Goal: Transaction & Acquisition: Purchase product/service

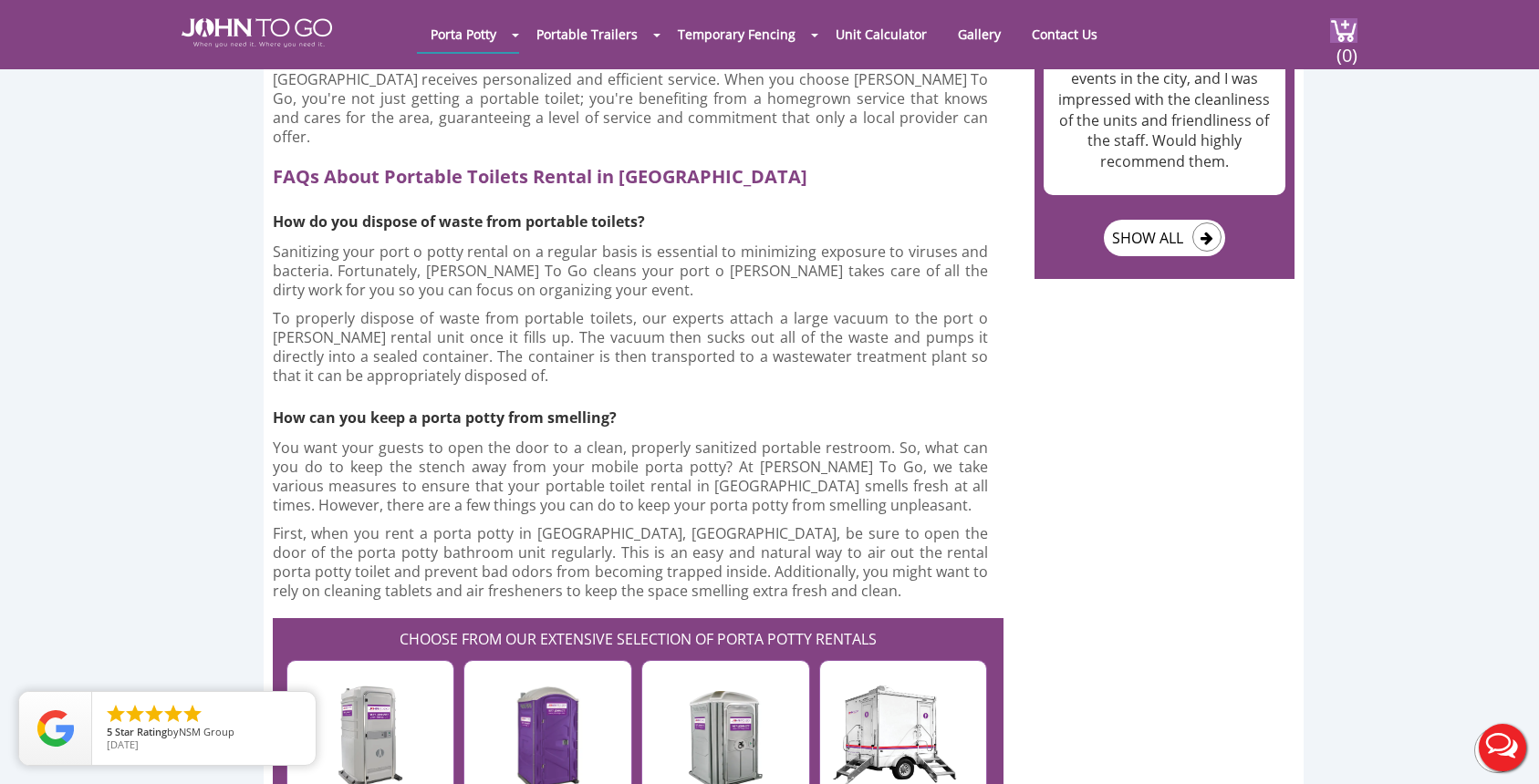
scroll to position [3326, 0]
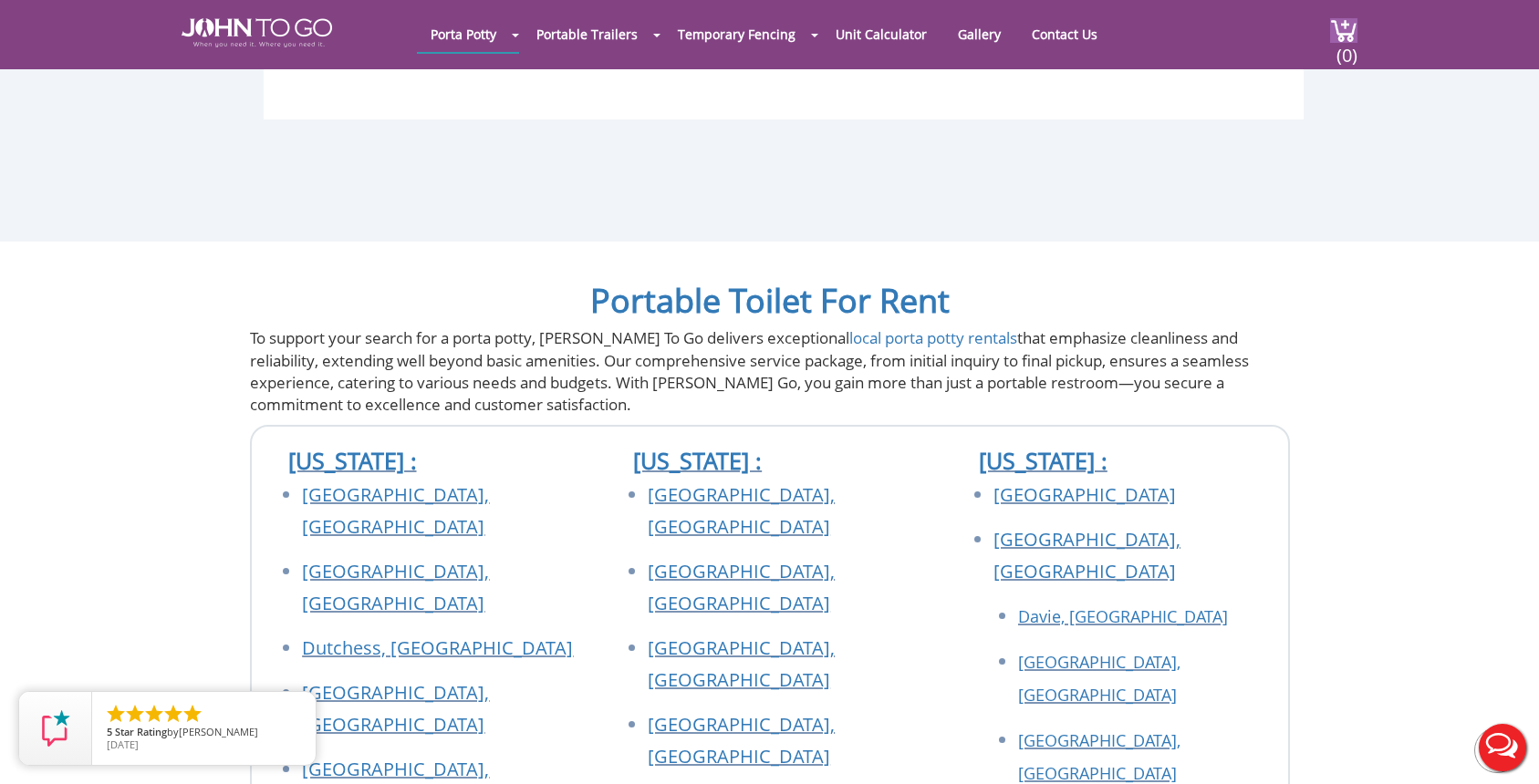
scroll to position [5152, 0]
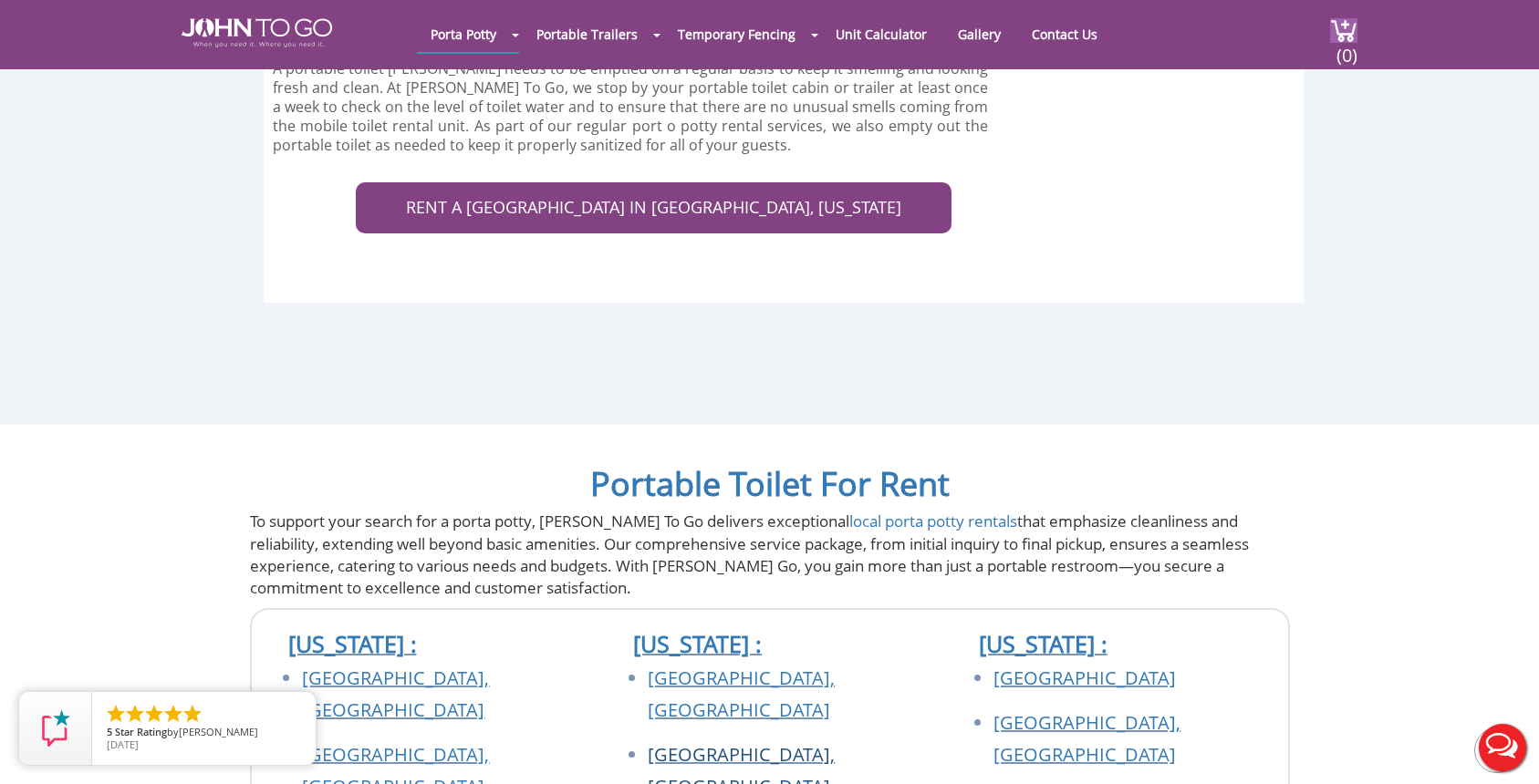
click at [696, 742] on link "[GEOGRAPHIC_DATA], [GEOGRAPHIC_DATA]" at bounding box center [741, 770] width 187 height 57
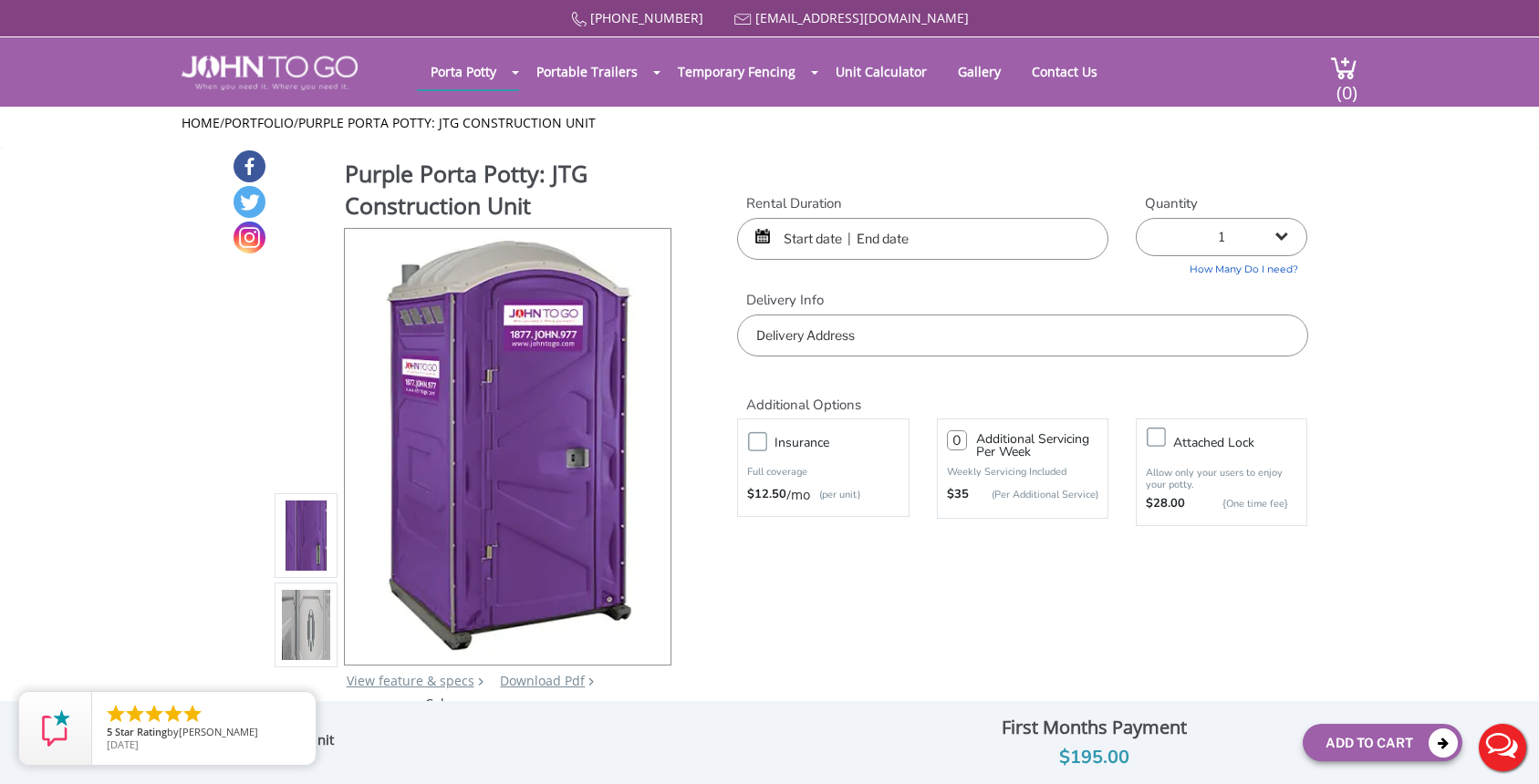
scroll to position [4, 0]
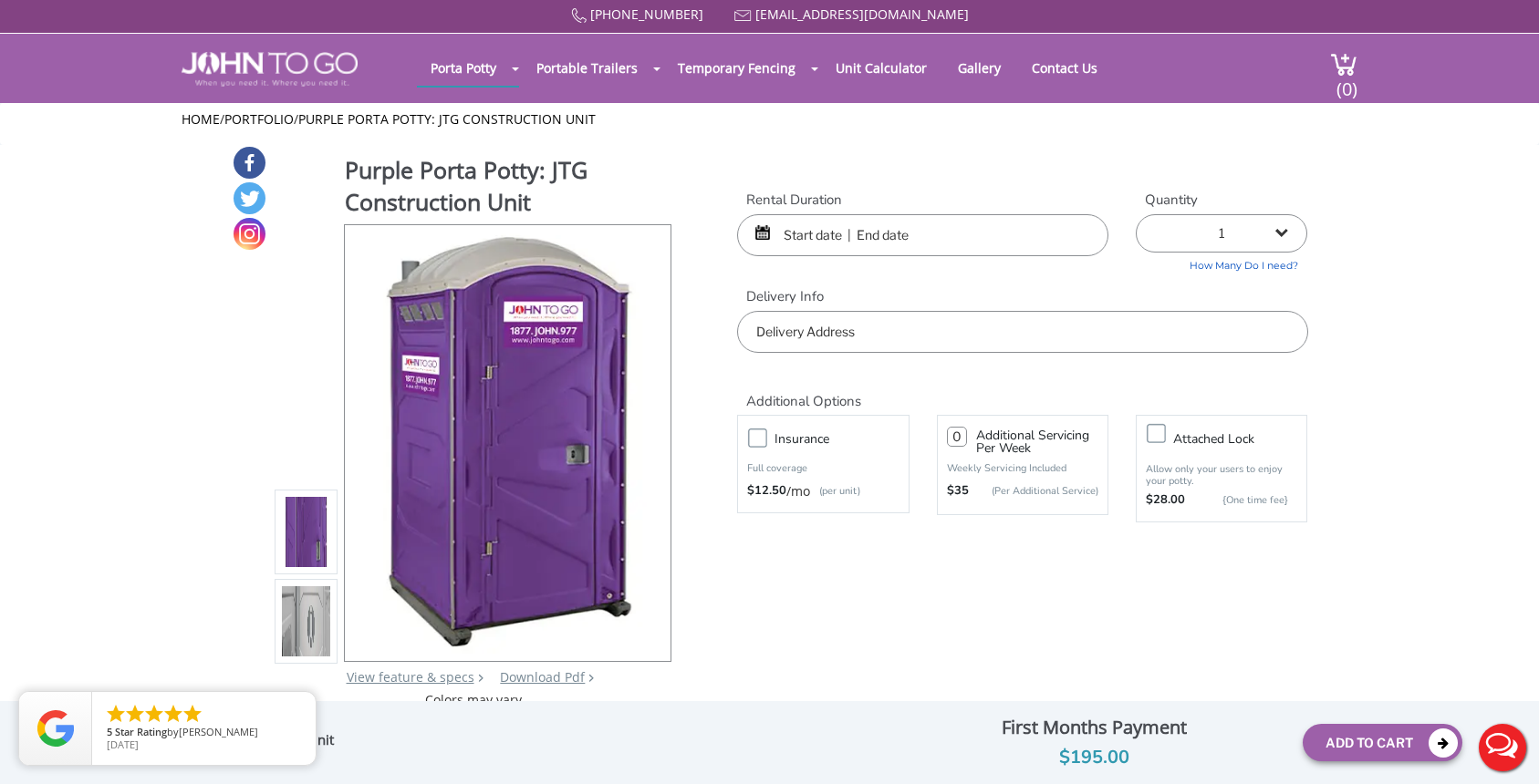
click at [960, 222] on input "text" at bounding box center [923, 235] width 371 height 42
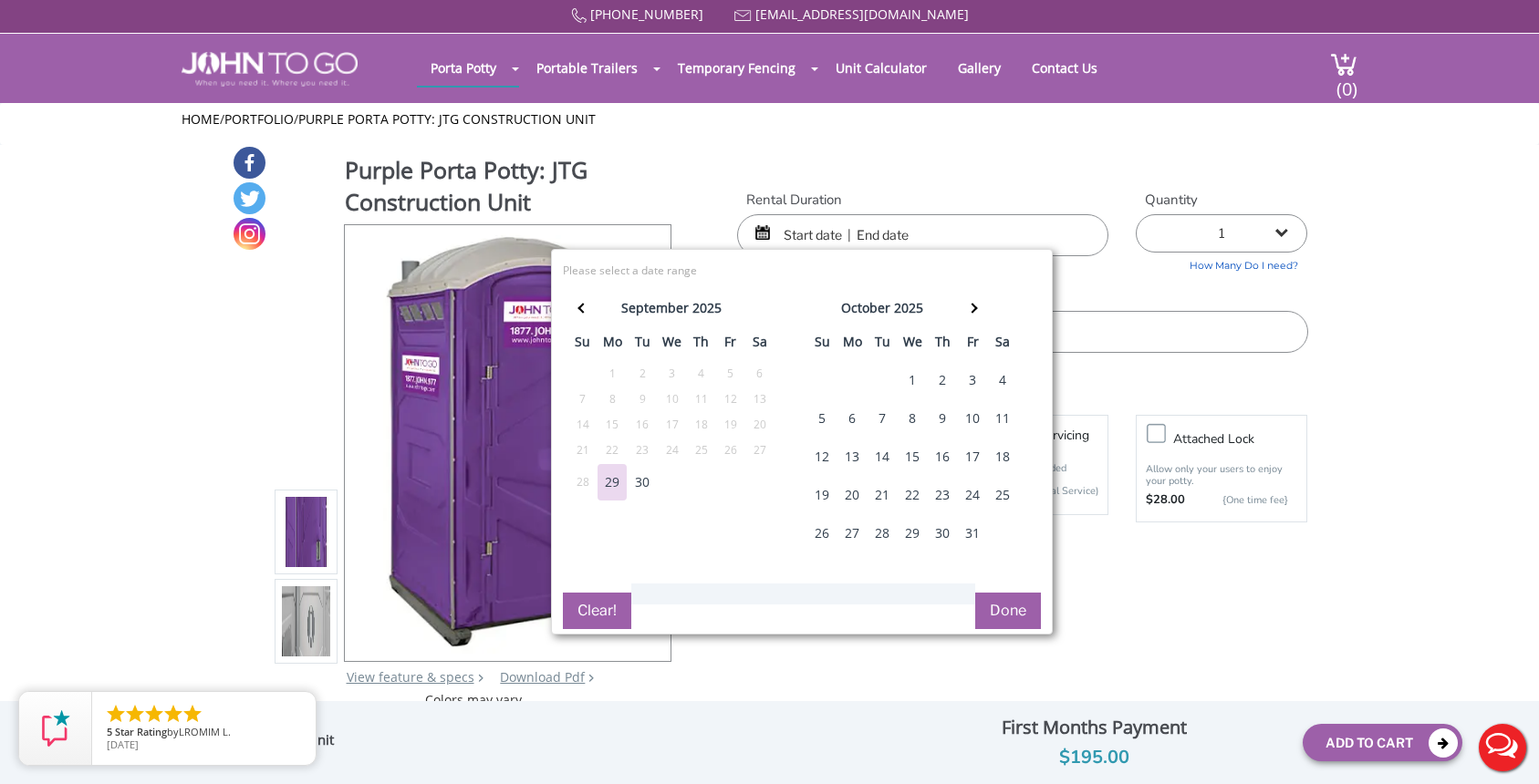
click at [913, 384] on div "1" at bounding box center [912, 380] width 29 height 37
click at [978, 310] on th at bounding box center [972, 311] width 30 height 37
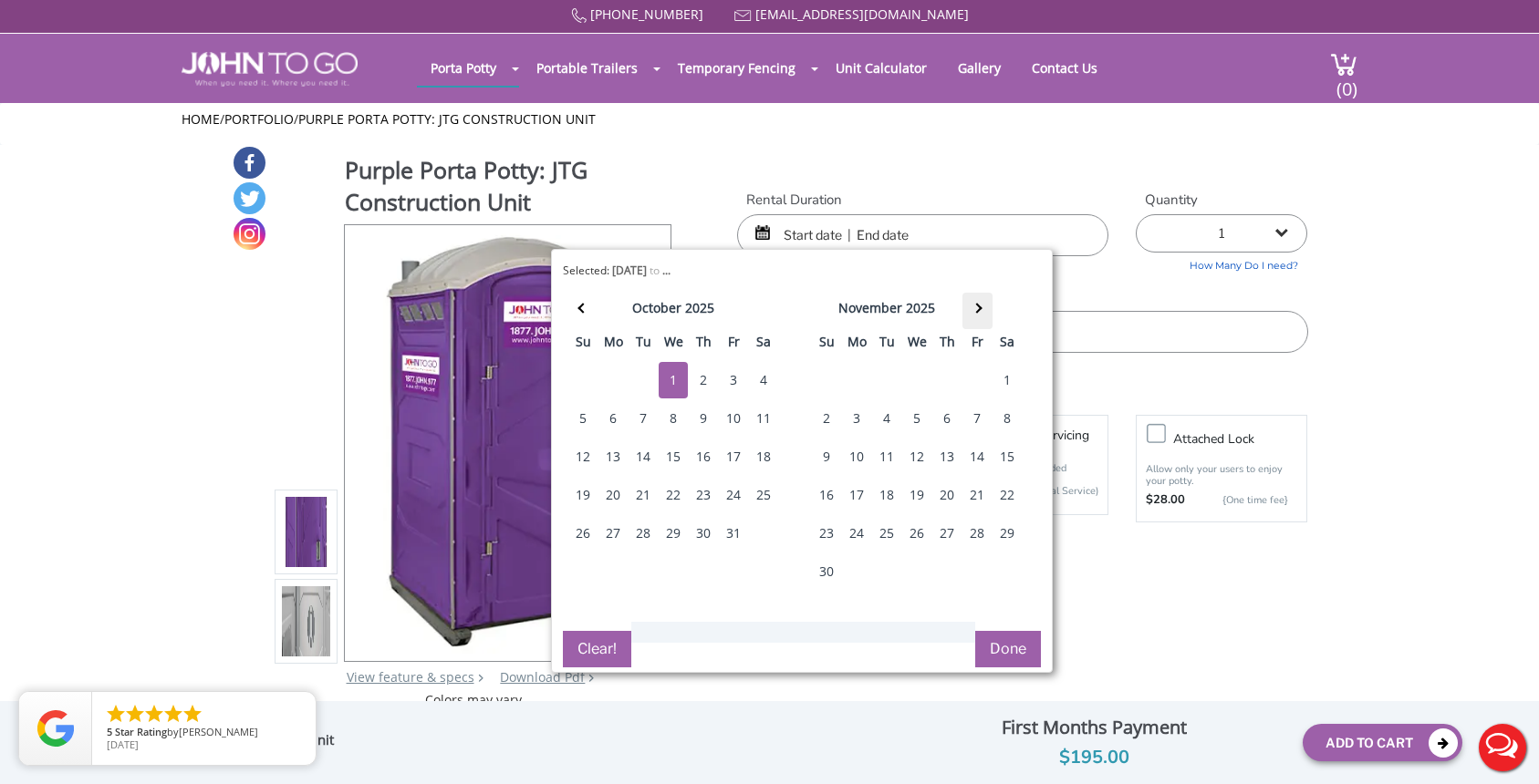
click at [978, 310] on span at bounding box center [976, 308] width 10 height 10
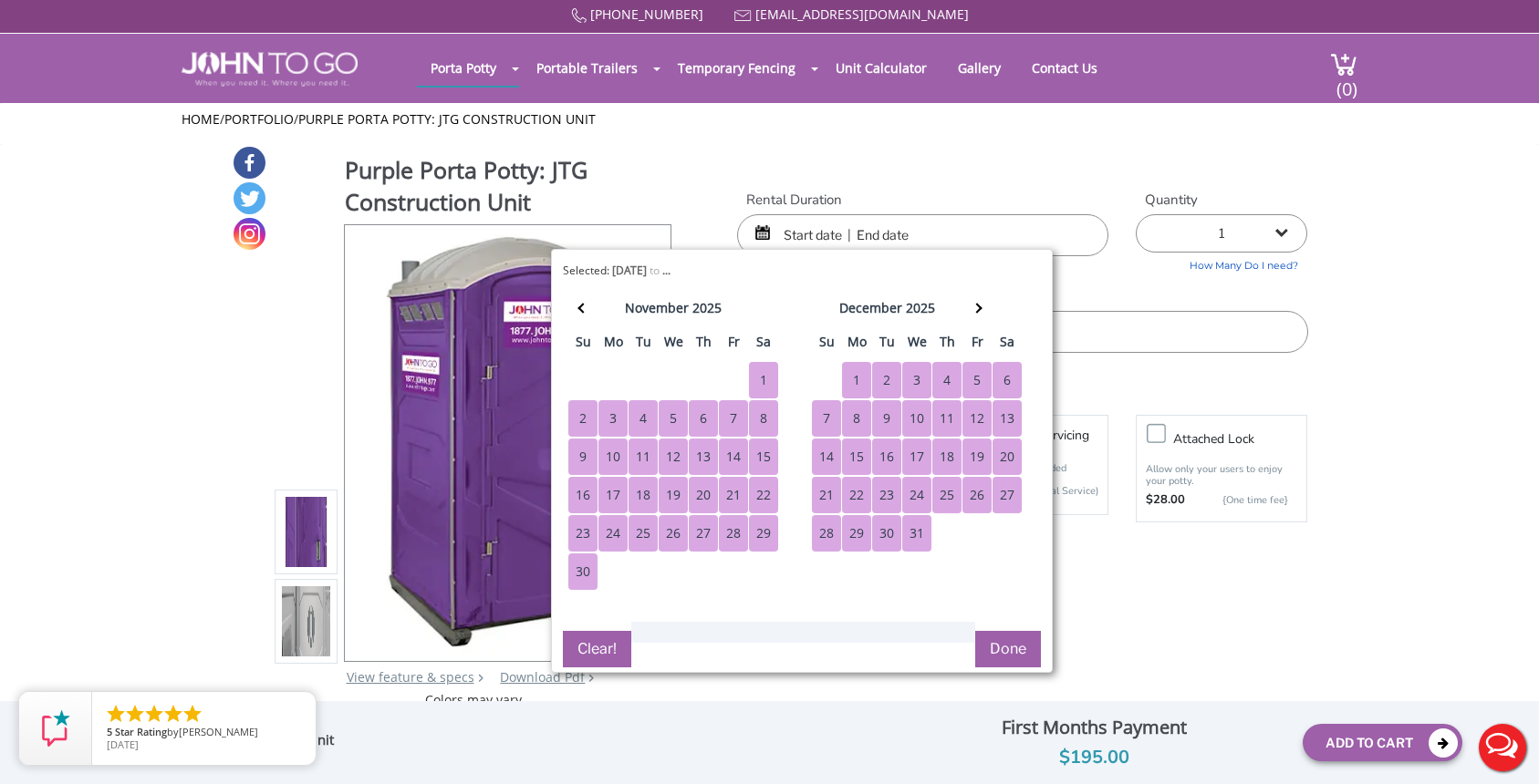
click at [920, 534] on div "31" at bounding box center [917, 533] width 29 height 37
type input "10/01/2025 to 12/31/2025"
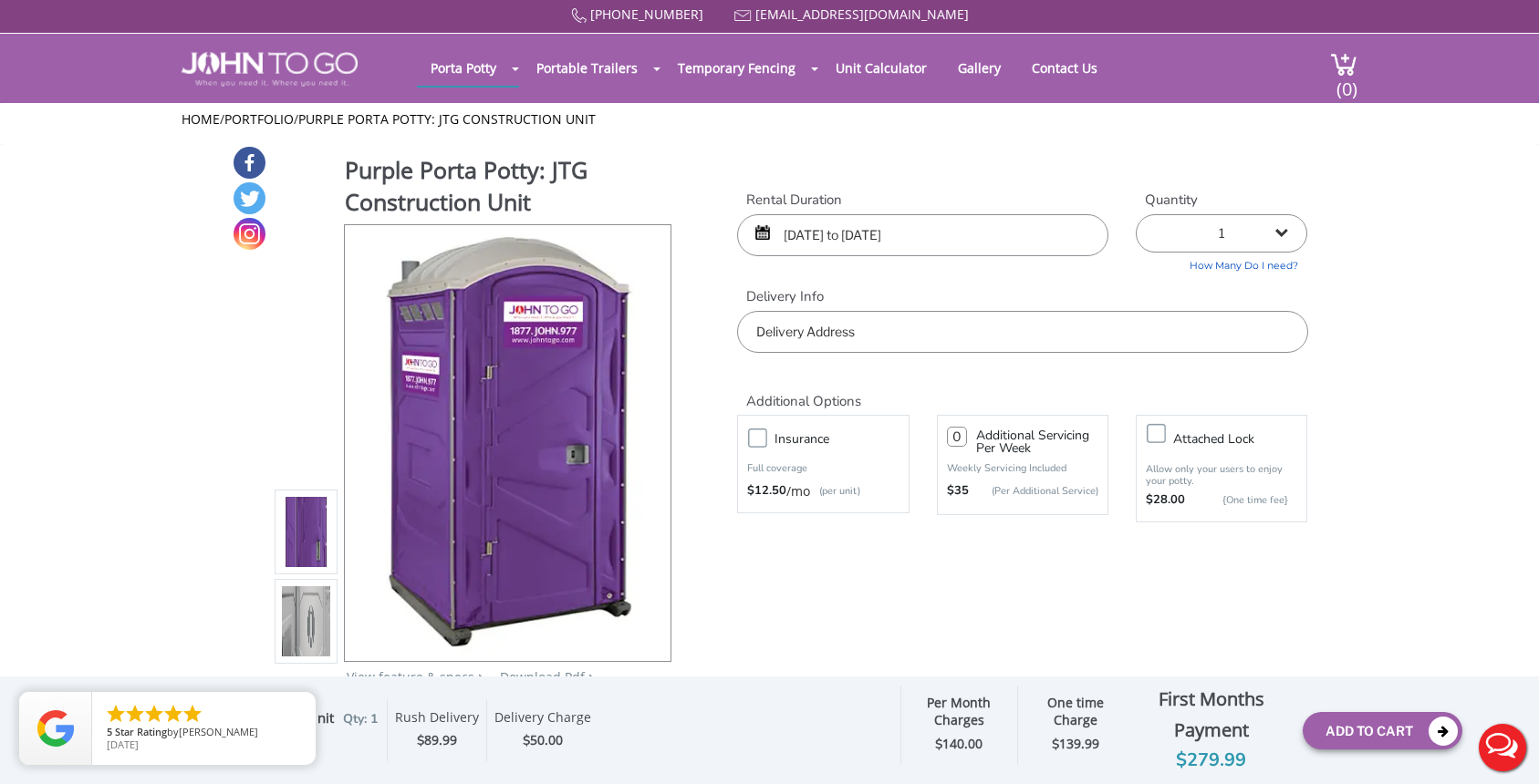
click at [971, 344] on input "text" at bounding box center [1022, 331] width 570 height 42
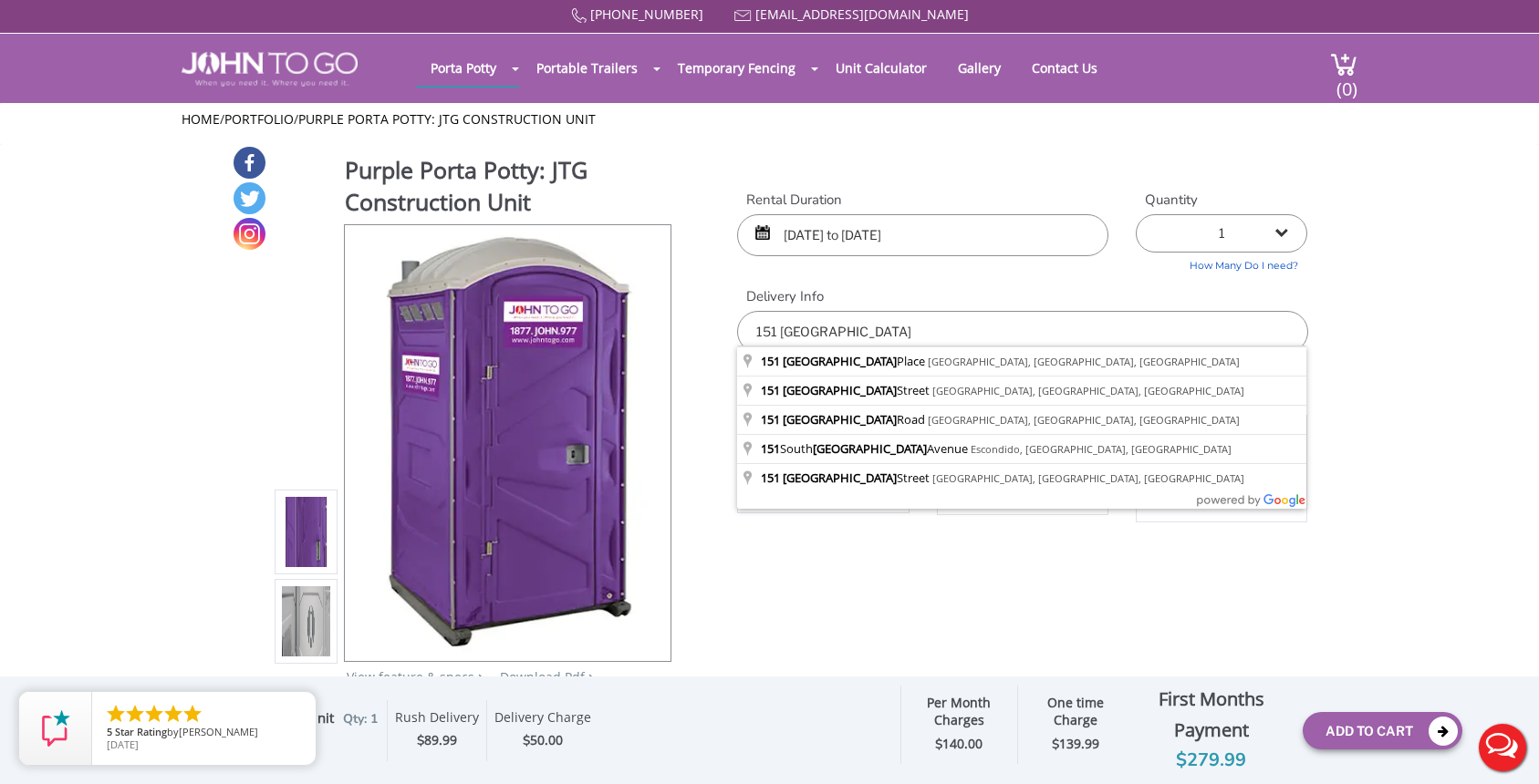
type input "151 Orleans Place, Vauxhall, NJ, USA"
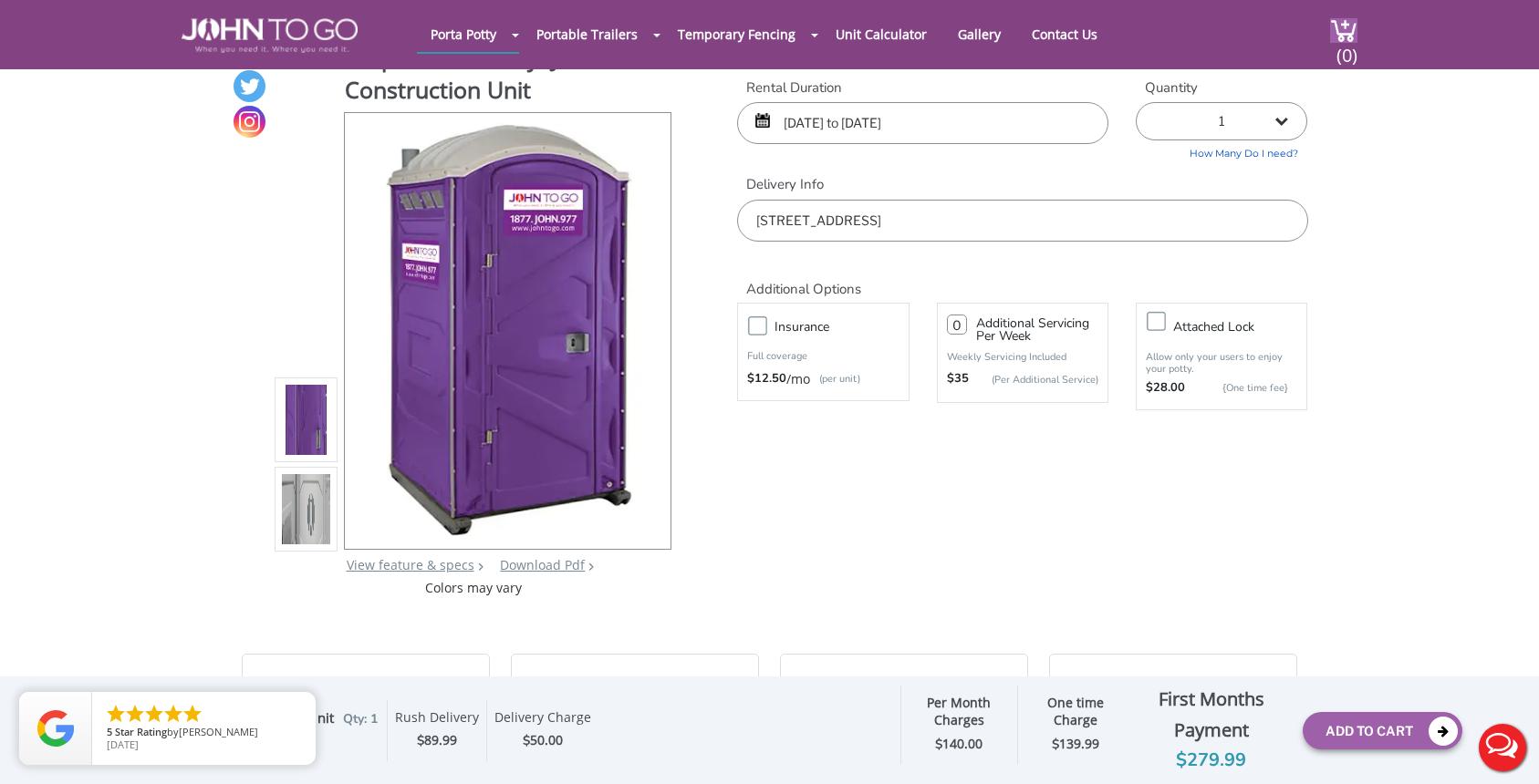
scroll to position [42, 0]
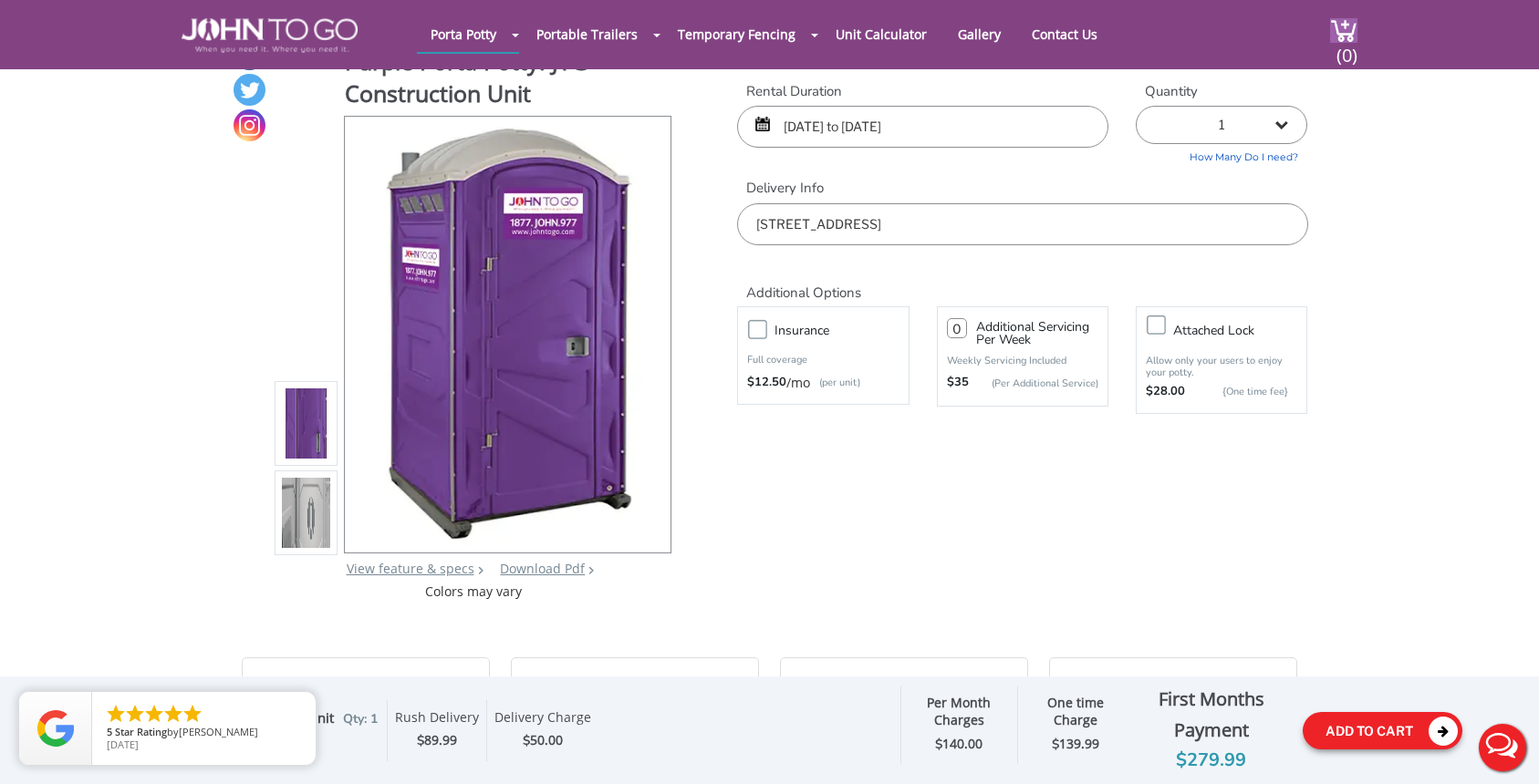
click at [1397, 720] on button "Add To Cart" at bounding box center [1382, 730] width 159 height 38
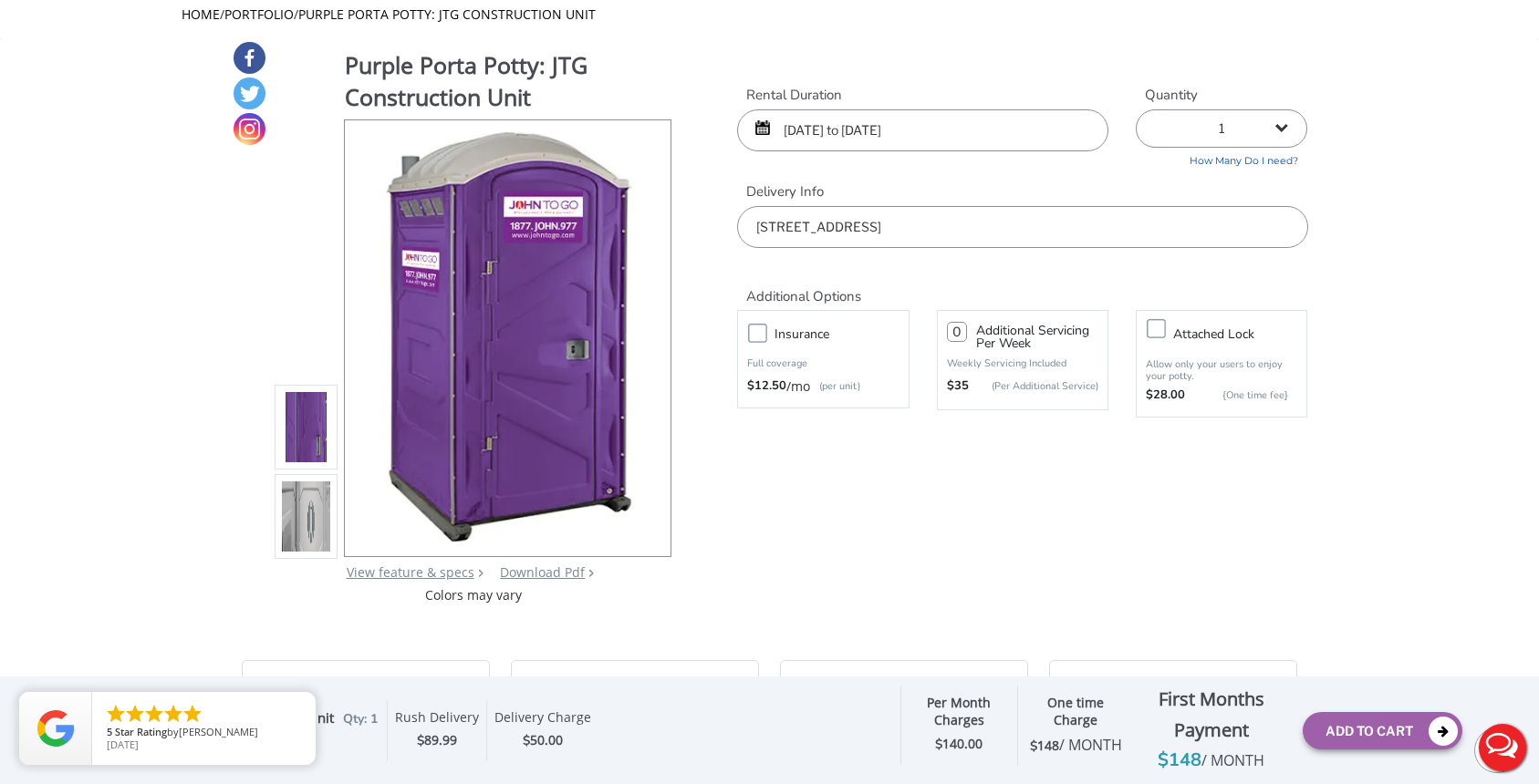
scroll to position [0, 0]
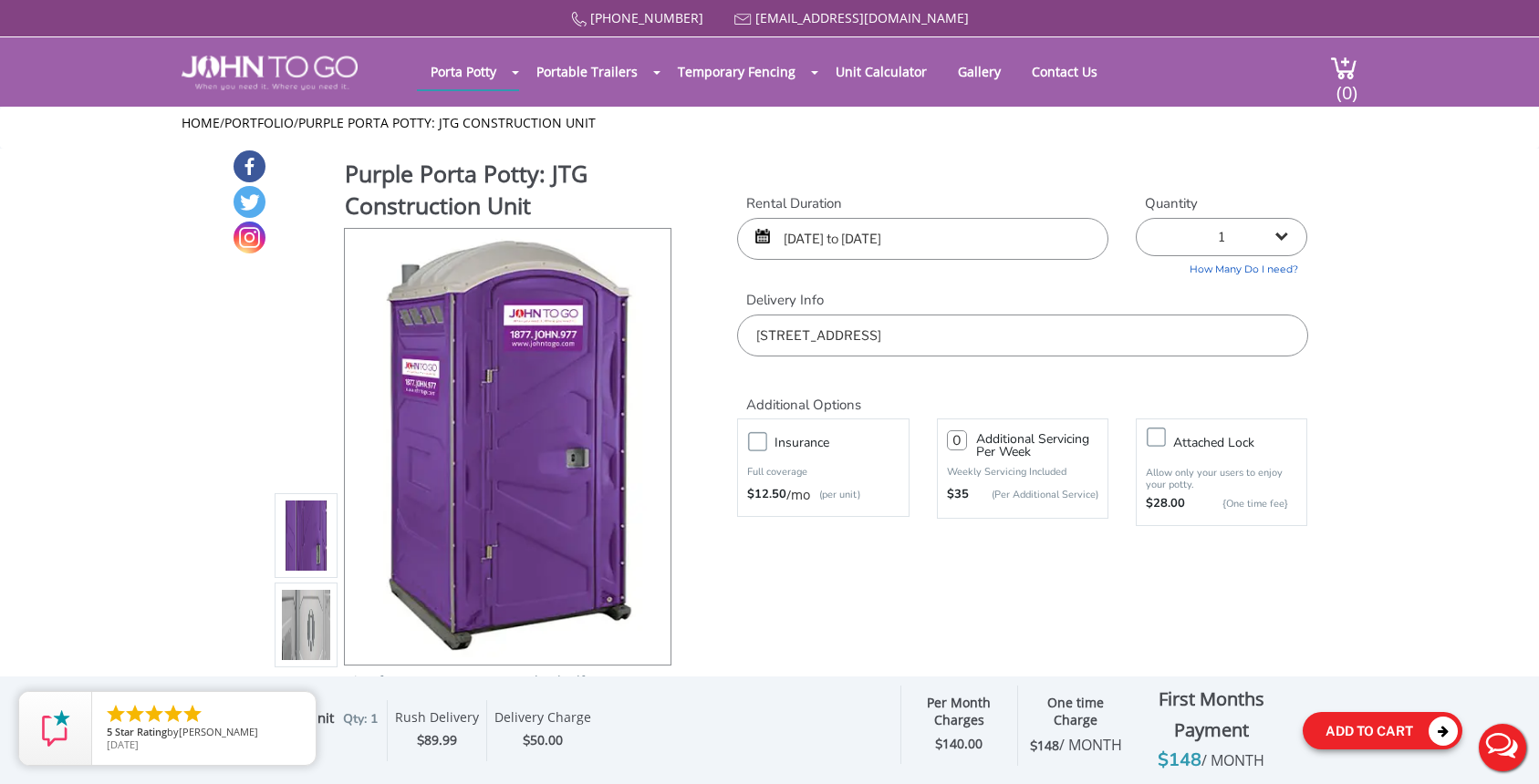
click at [1440, 724] on icon at bounding box center [1442, 731] width 29 height 29
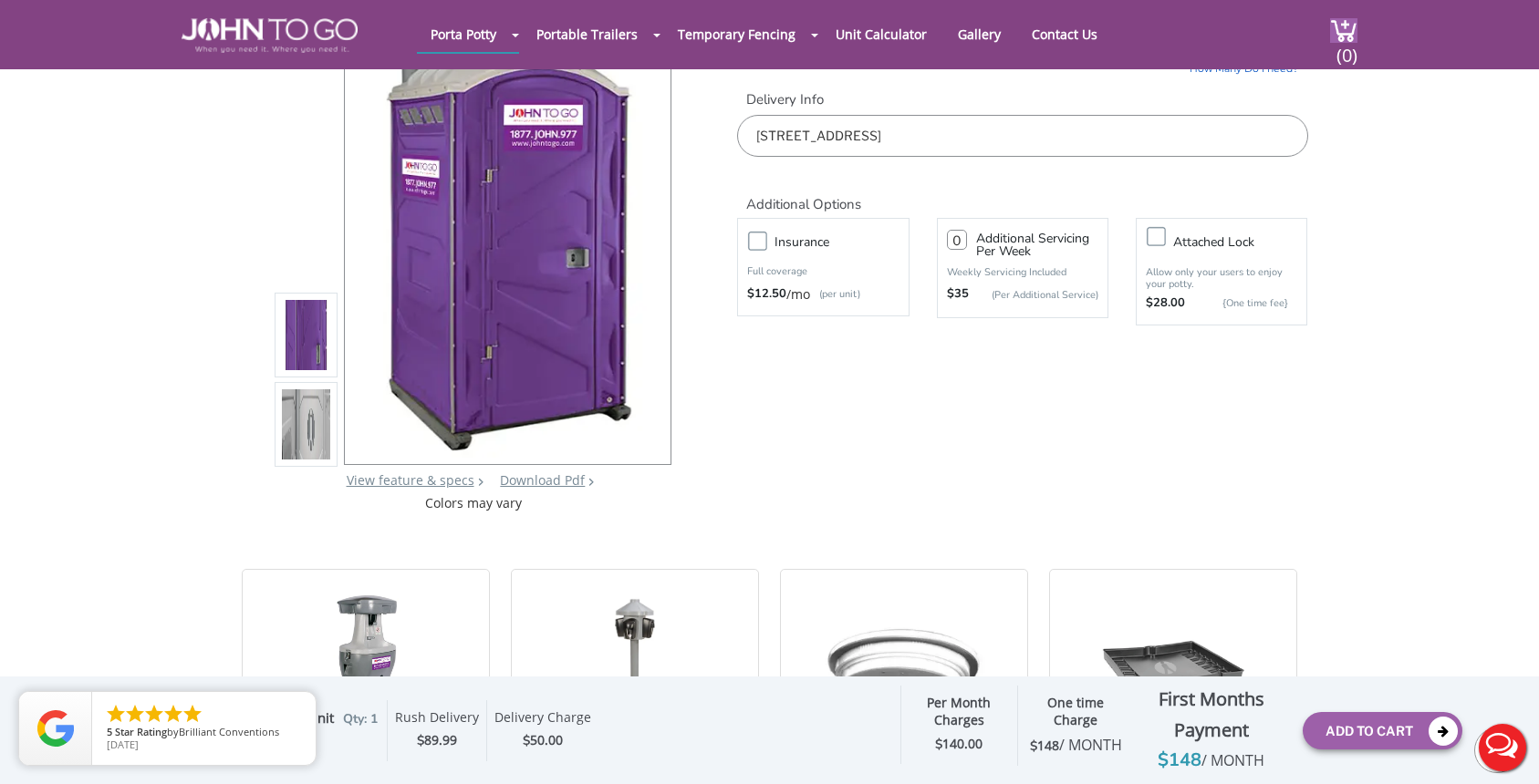
scroll to position [108, 0]
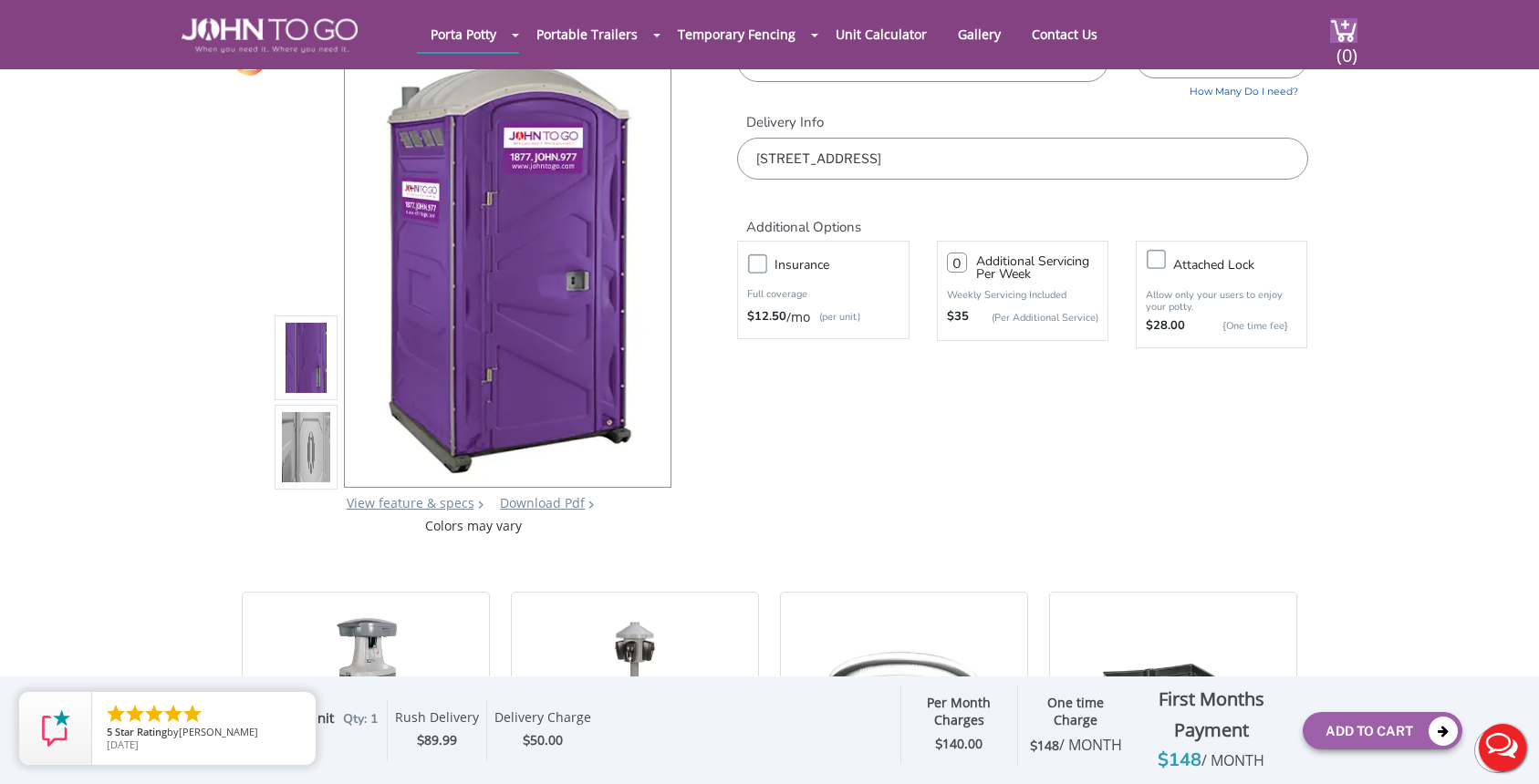
click at [765, 269] on label "Insurance" at bounding box center [841, 265] width 152 height 23
click at [0, 0] on input "Insurance" at bounding box center [0, 0] width 0 height 0
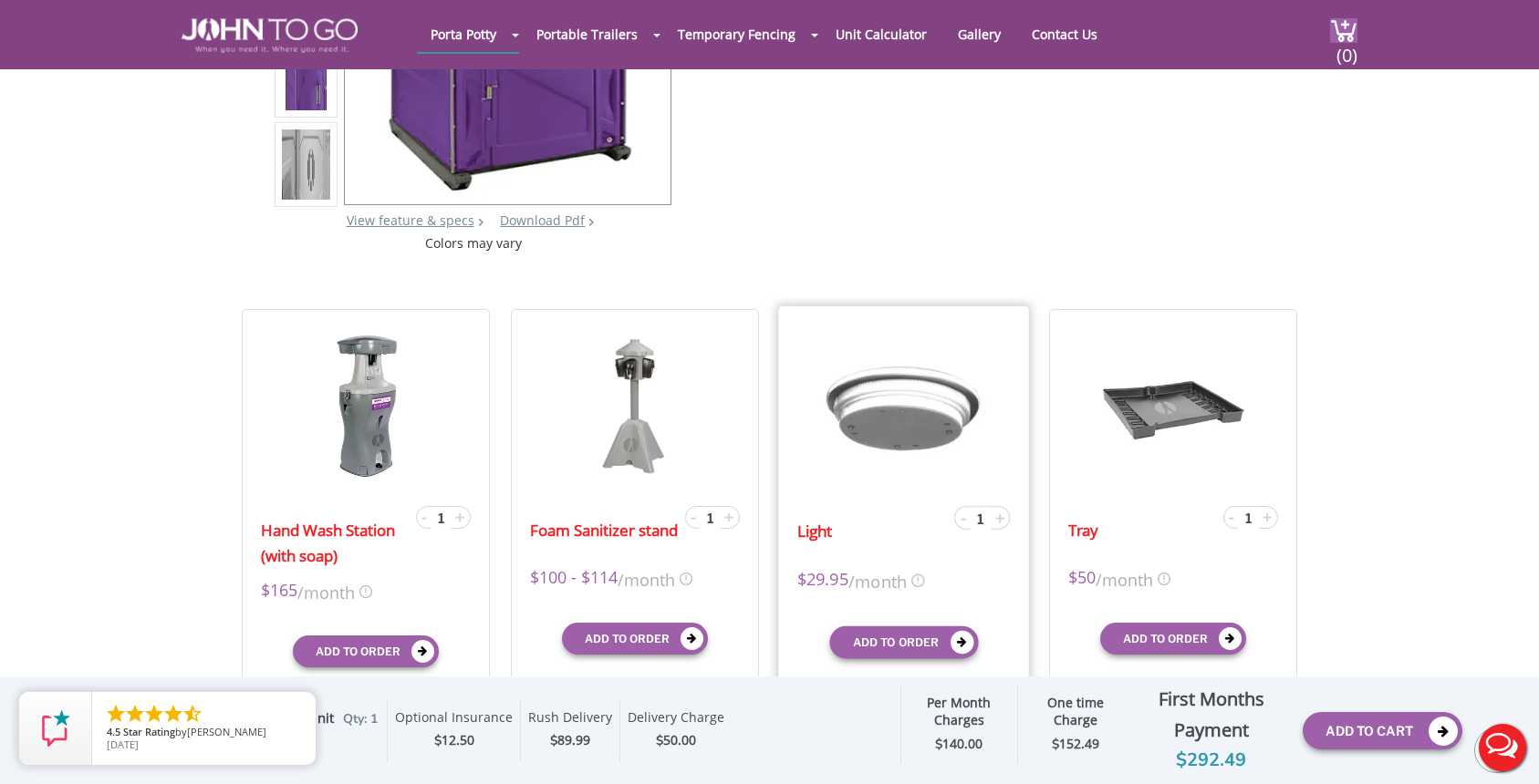
scroll to position [0, 0]
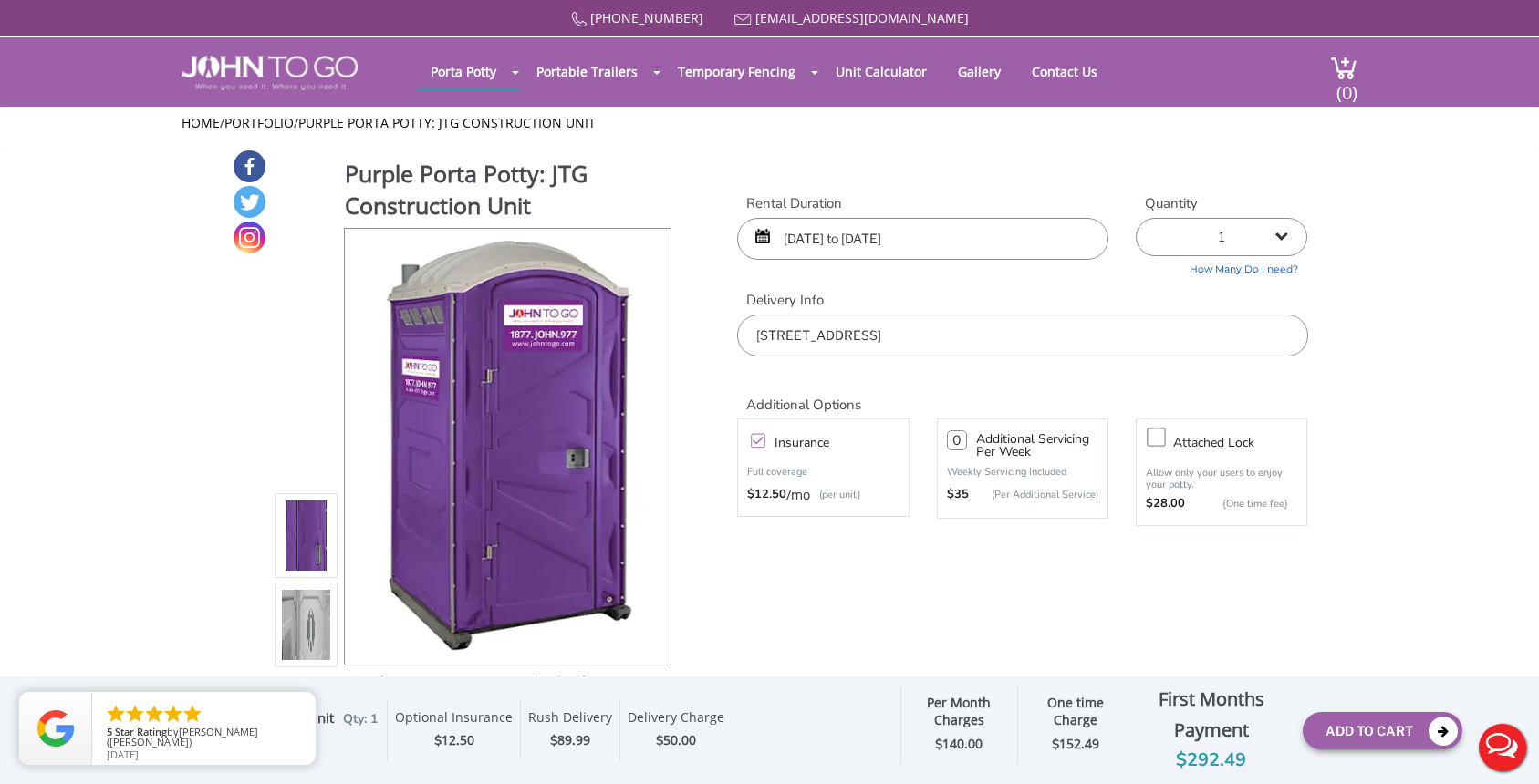
click at [765, 432] on label "Insurance" at bounding box center [841, 443] width 152 height 23
click at [0, 0] on input "Insurance" at bounding box center [0, 0] width 0 height 0
click at [765, 437] on label "Insurance" at bounding box center [841, 443] width 152 height 23
click at [0, 0] on input "Insurance" at bounding box center [0, 0] width 0 height 0
click at [765, 437] on label "Insurance" at bounding box center [841, 443] width 152 height 23
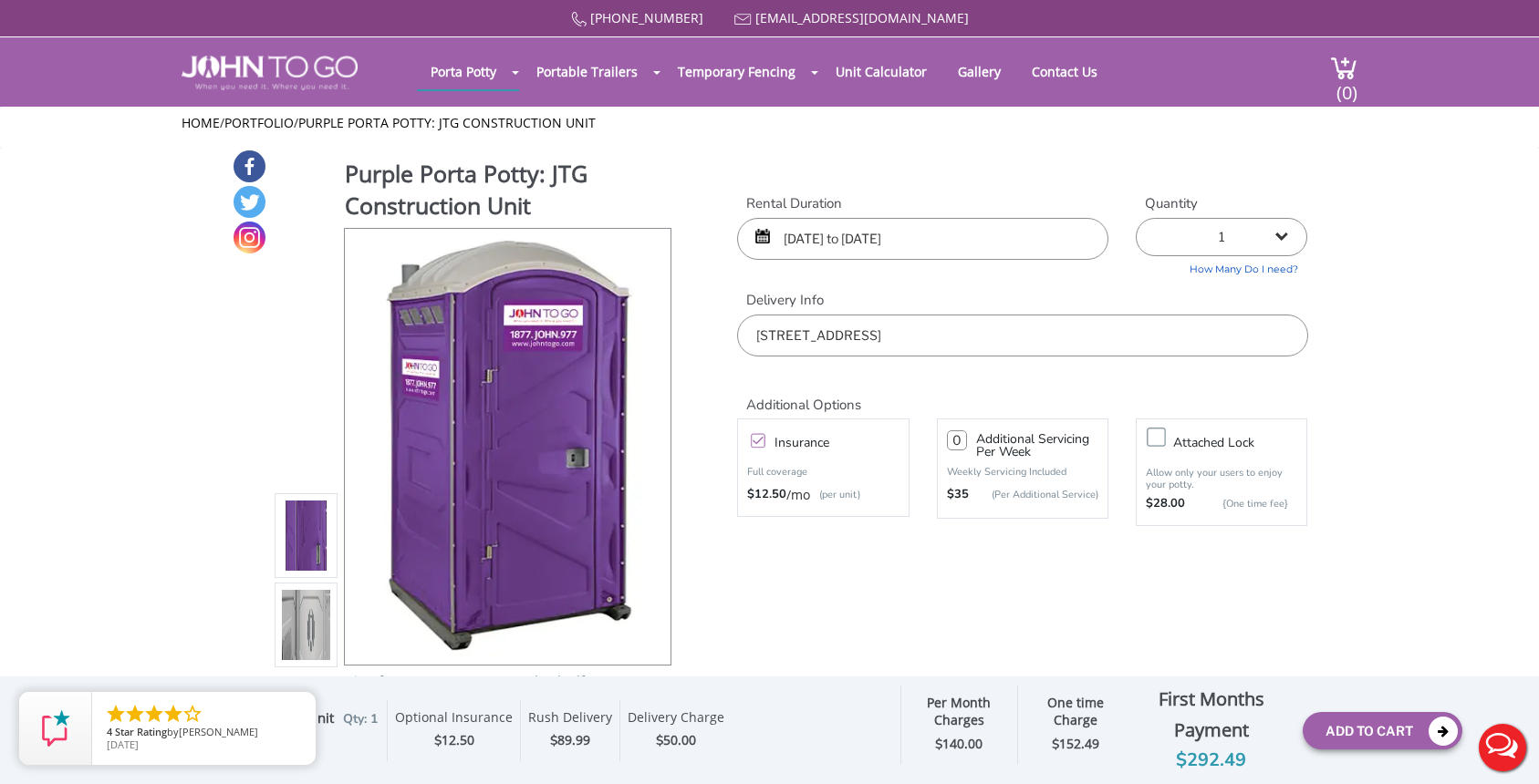
click at [0, 0] on input "Insurance" at bounding box center [0, 0] width 0 height 0
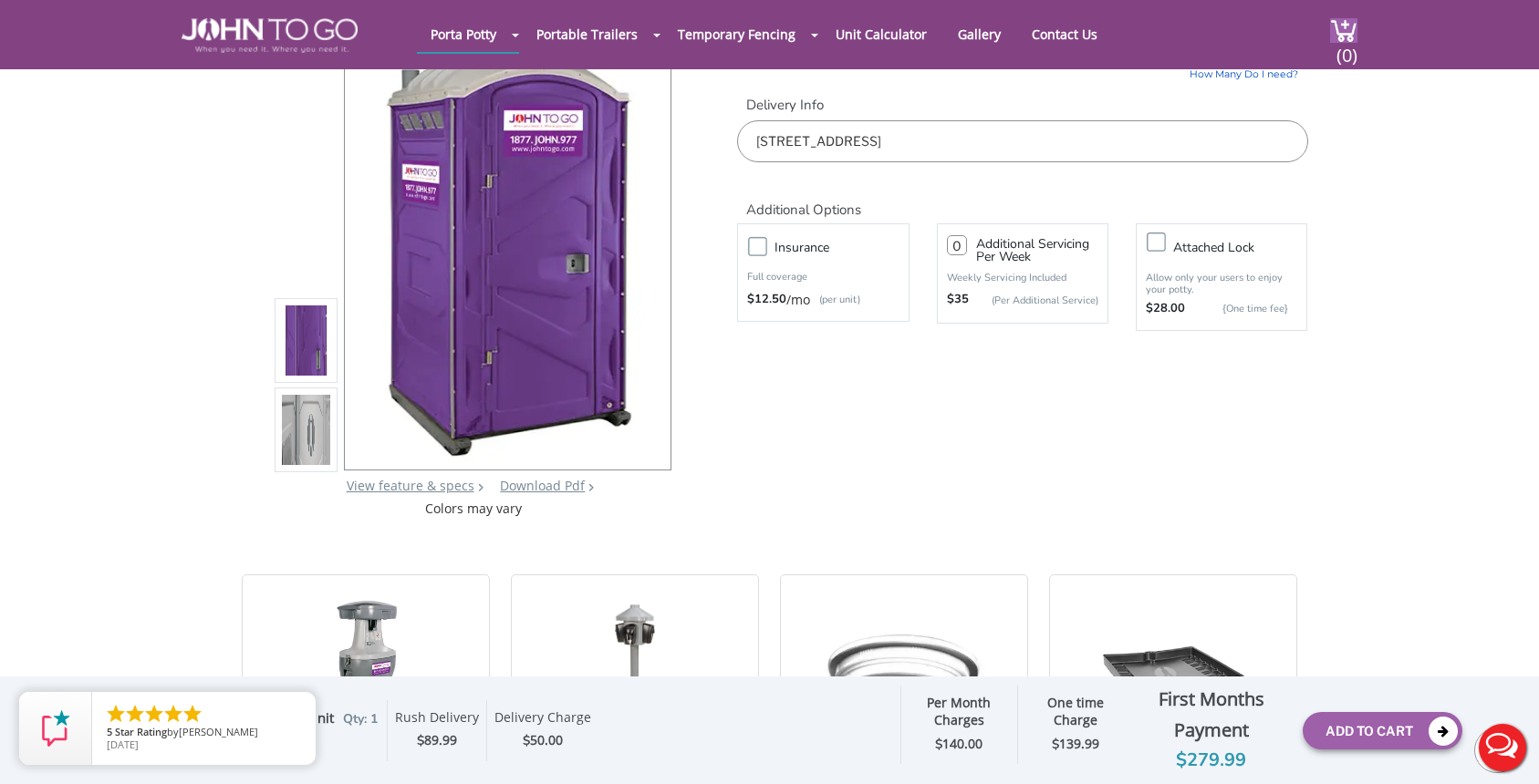
scroll to position [5, 0]
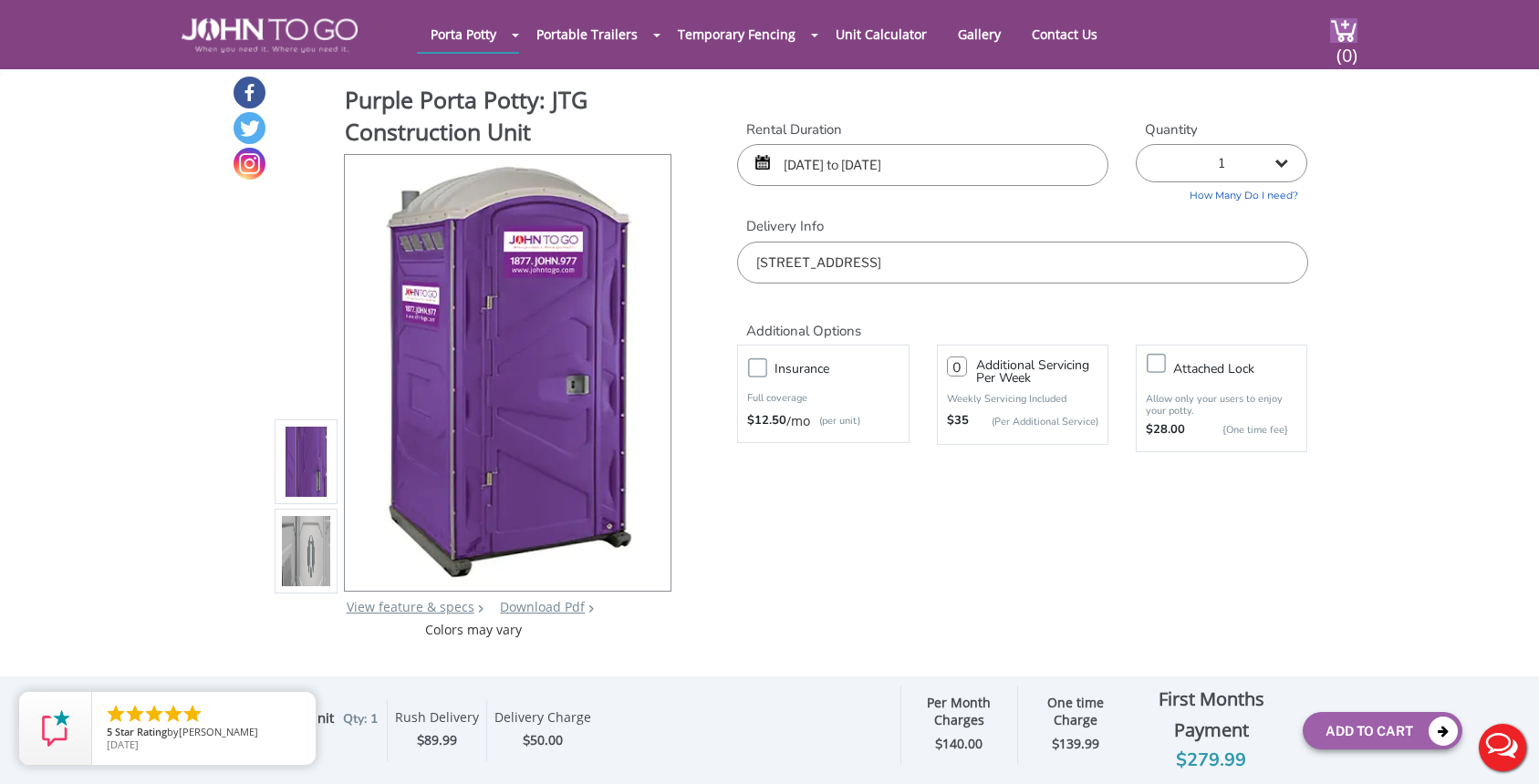
click at [760, 166] on div "10/01/2025 to 12/31/2025" at bounding box center [923, 164] width 371 height 42
click at [818, 162] on input "10/01/2025 to 12/31/2025" at bounding box center [923, 164] width 371 height 42
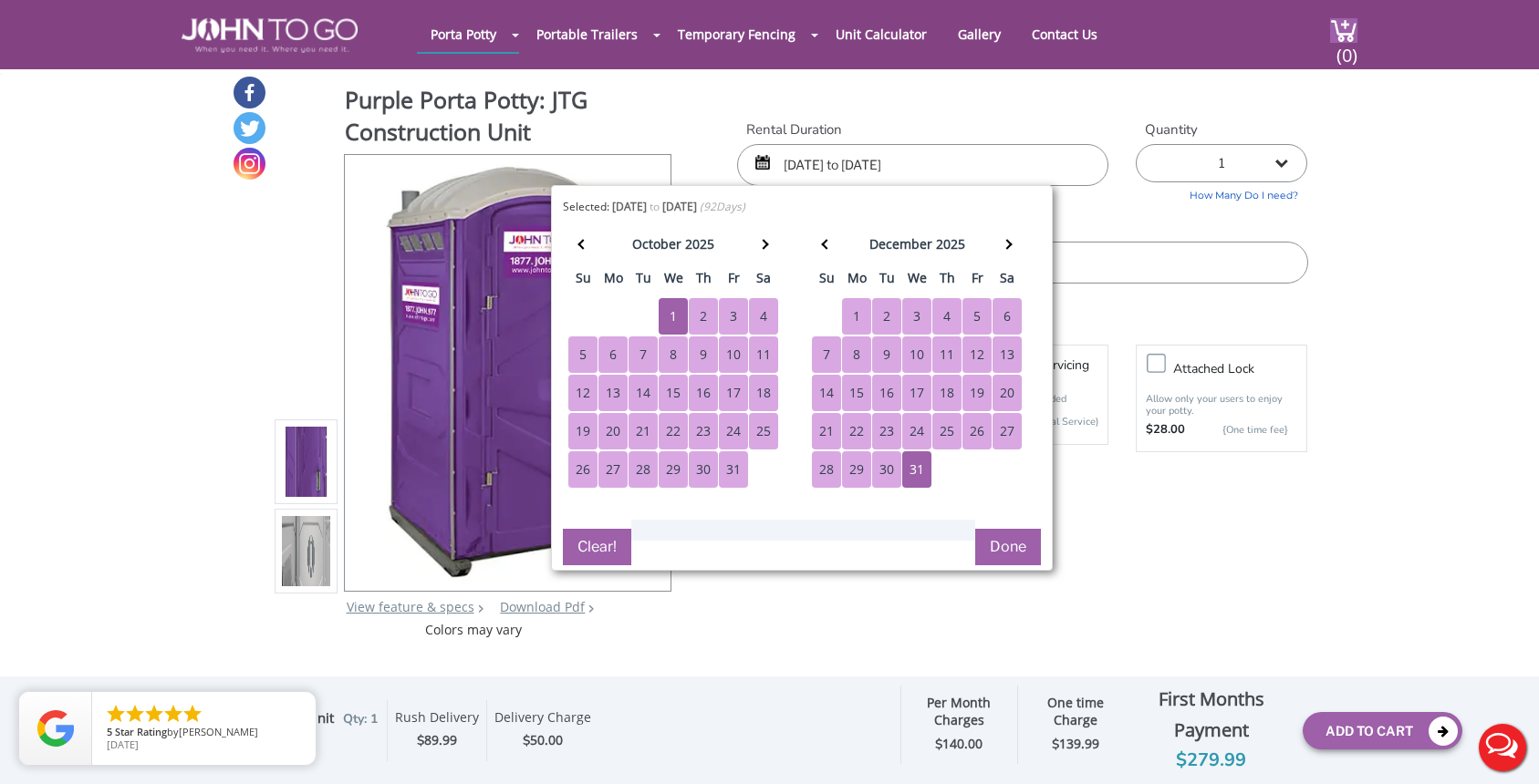
click at [647, 353] on div "7" at bounding box center [642, 354] width 29 height 37
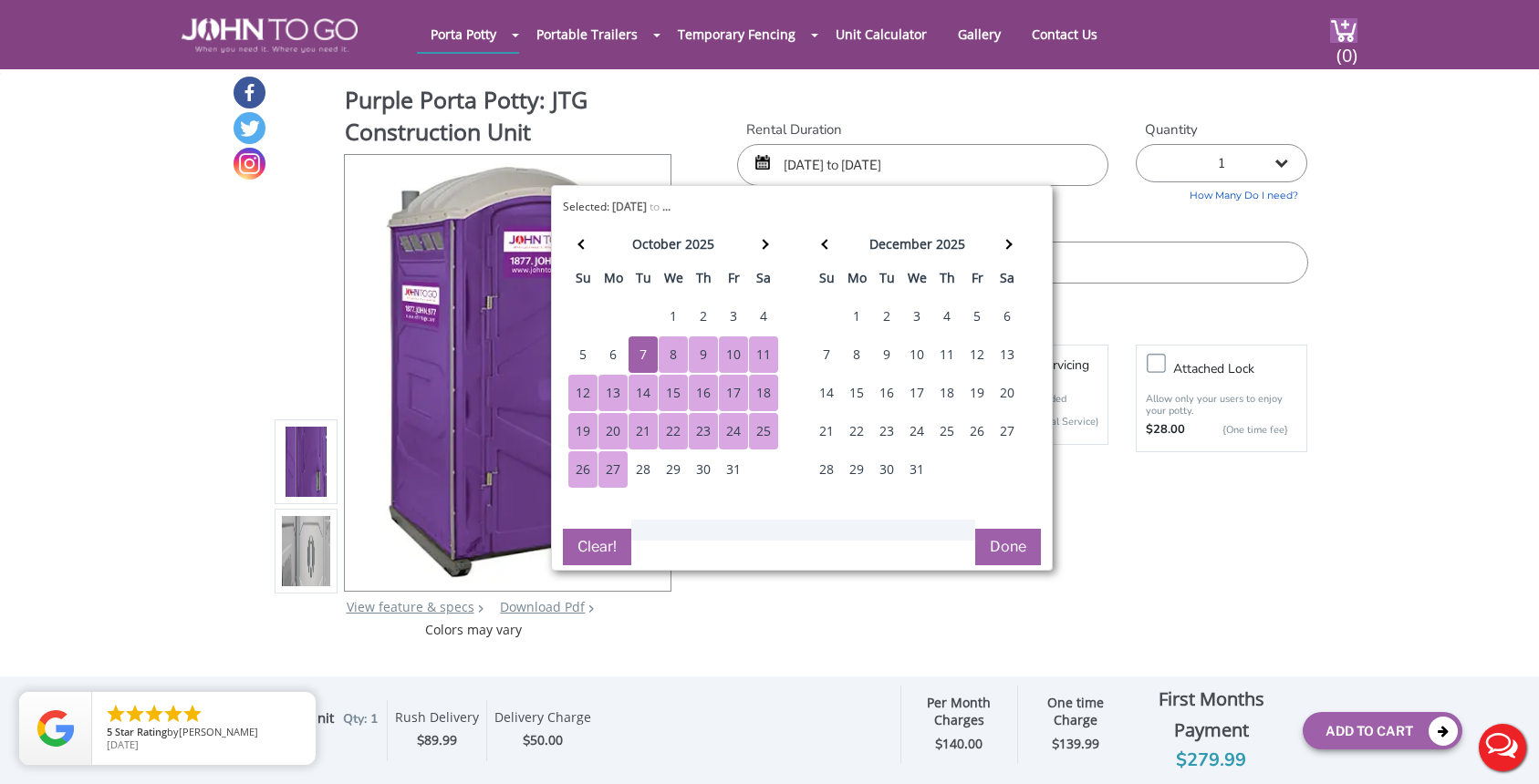
click at [1000, 543] on button "Done" at bounding box center [1008, 547] width 66 height 37
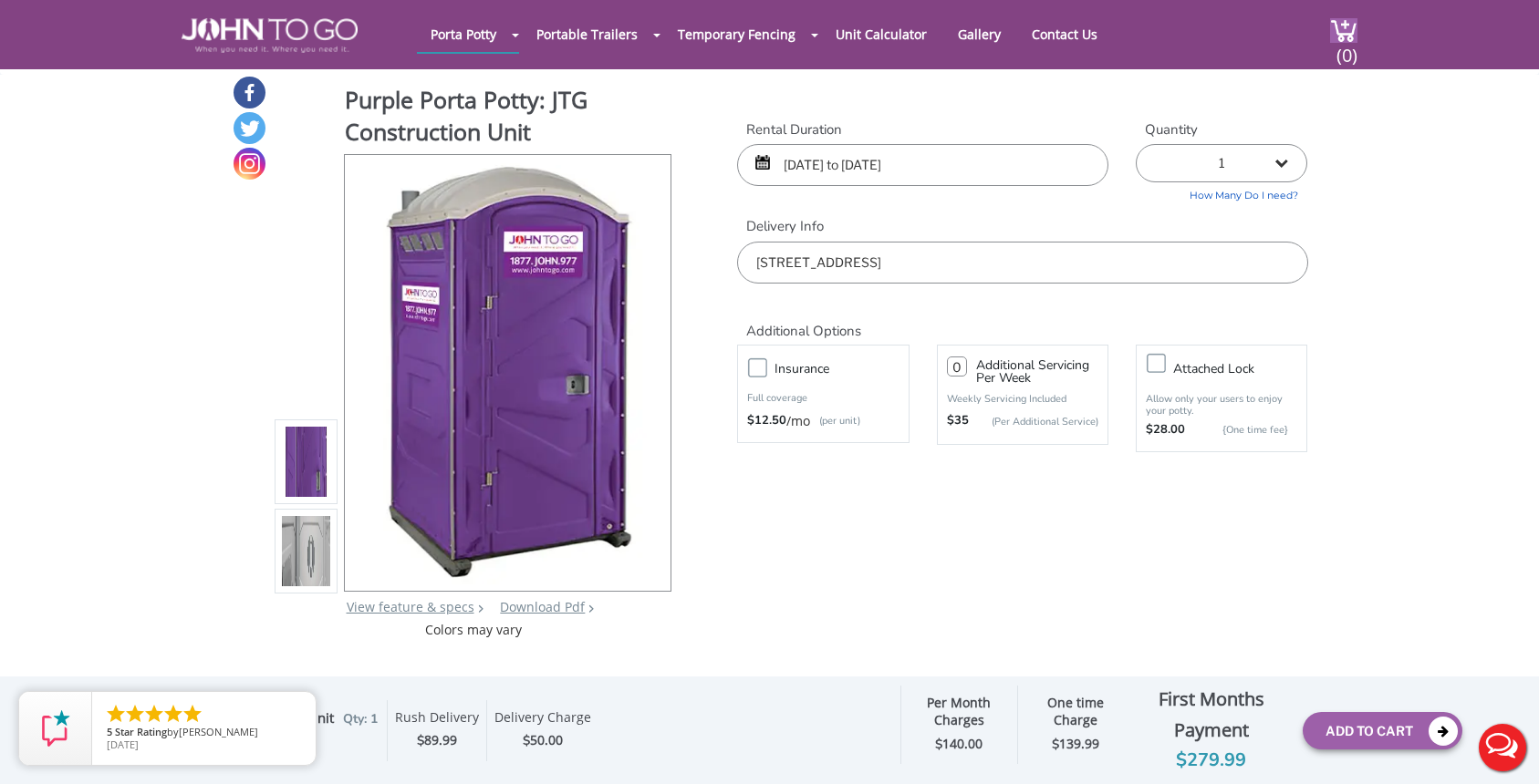
click at [926, 544] on div "Purple Porta Potty: JTG Construction Unit View feature & specs Download Pdf Pro…" at bounding box center [770, 356] width 1076 height 564
click at [479, 727] on div "Rush Delivery" at bounding box center [437, 719] width 84 height 22
click at [970, 185] on div "Rental Duration 10/01/2025 to 12/31/2025 Quantity 1 2 (5% discount) 3 (8% disco…" at bounding box center [1022, 202] width 597 height 163
click at [985, 170] on input "10/01/2025 to 12/31/2025" at bounding box center [923, 164] width 371 height 42
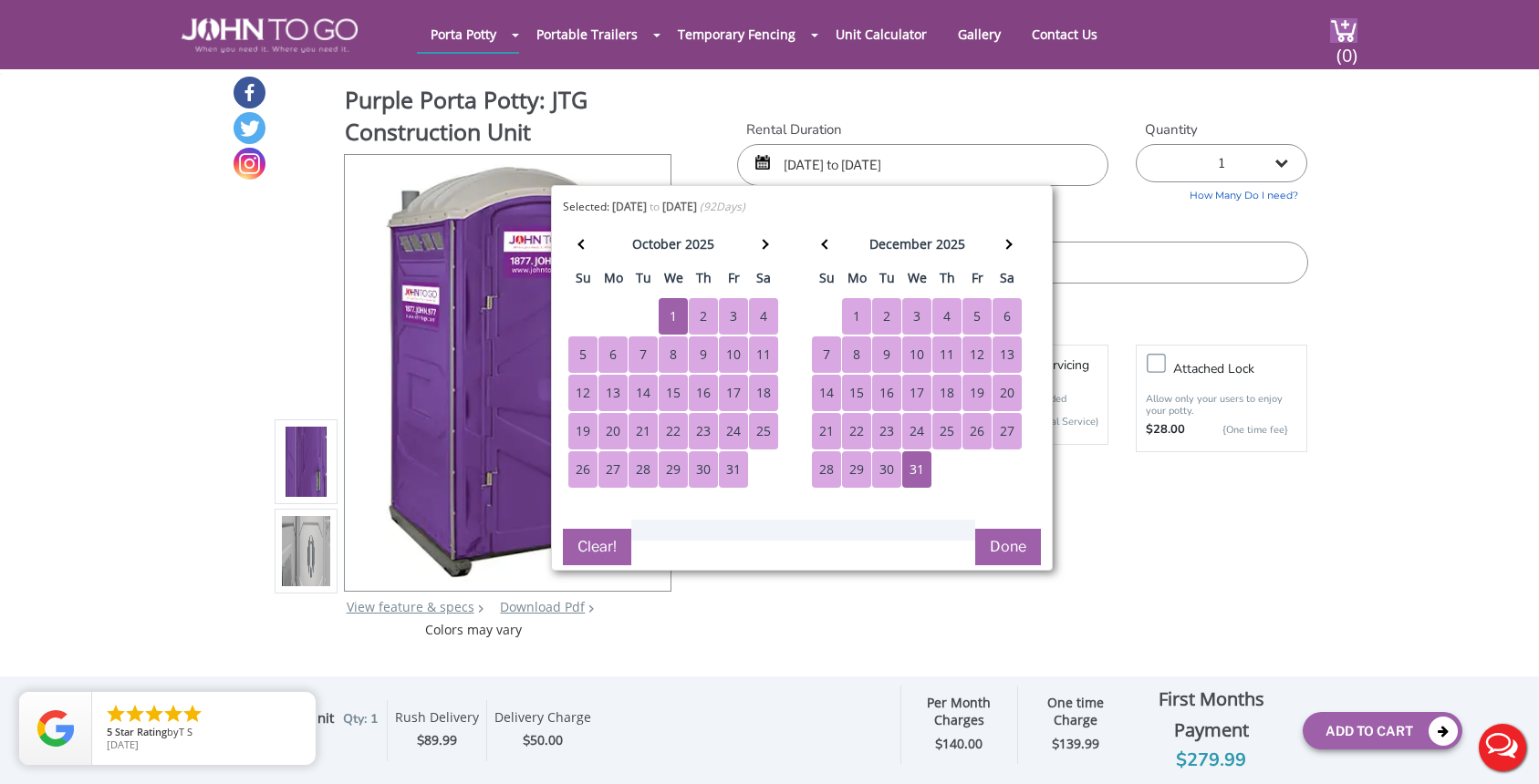
click at [740, 474] on div "31" at bounding box center [733, 469] width 29 height 37
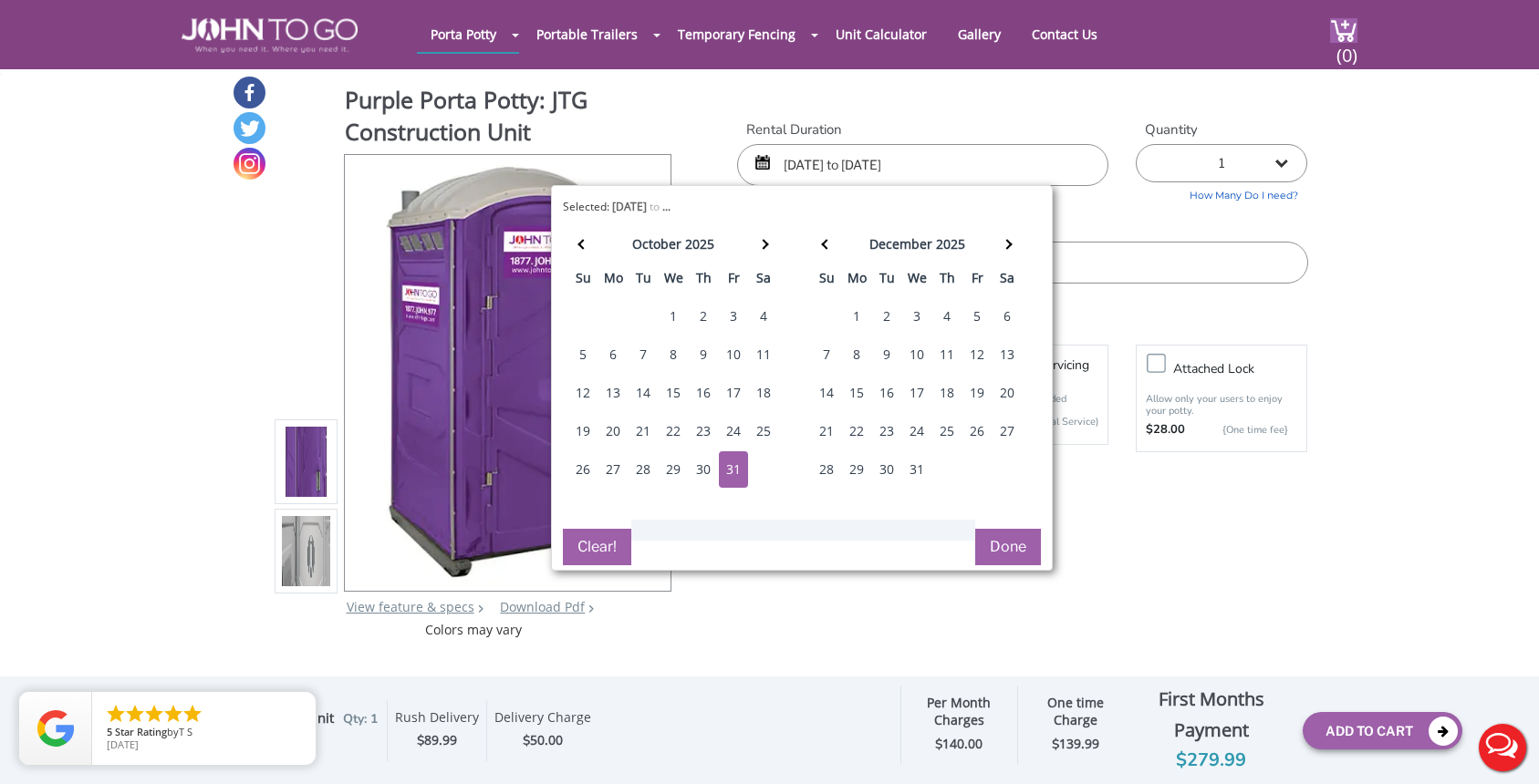
click at [1008, 543] on button "Done" at bounding box center [1008, 547] width 66 height 37
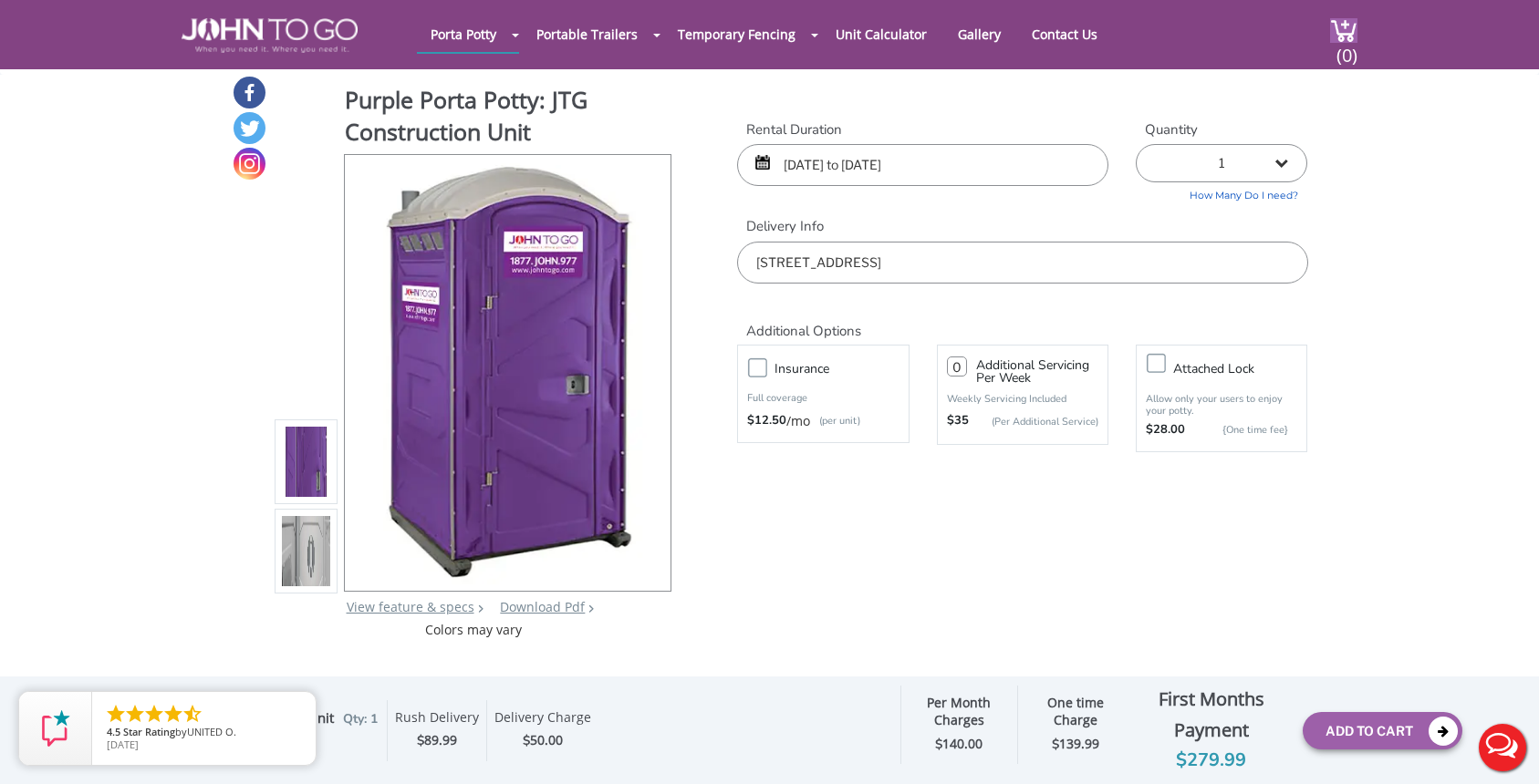
click at [457, 732] on span "89.99" at bounding box center [441, 740] width 33 height 17
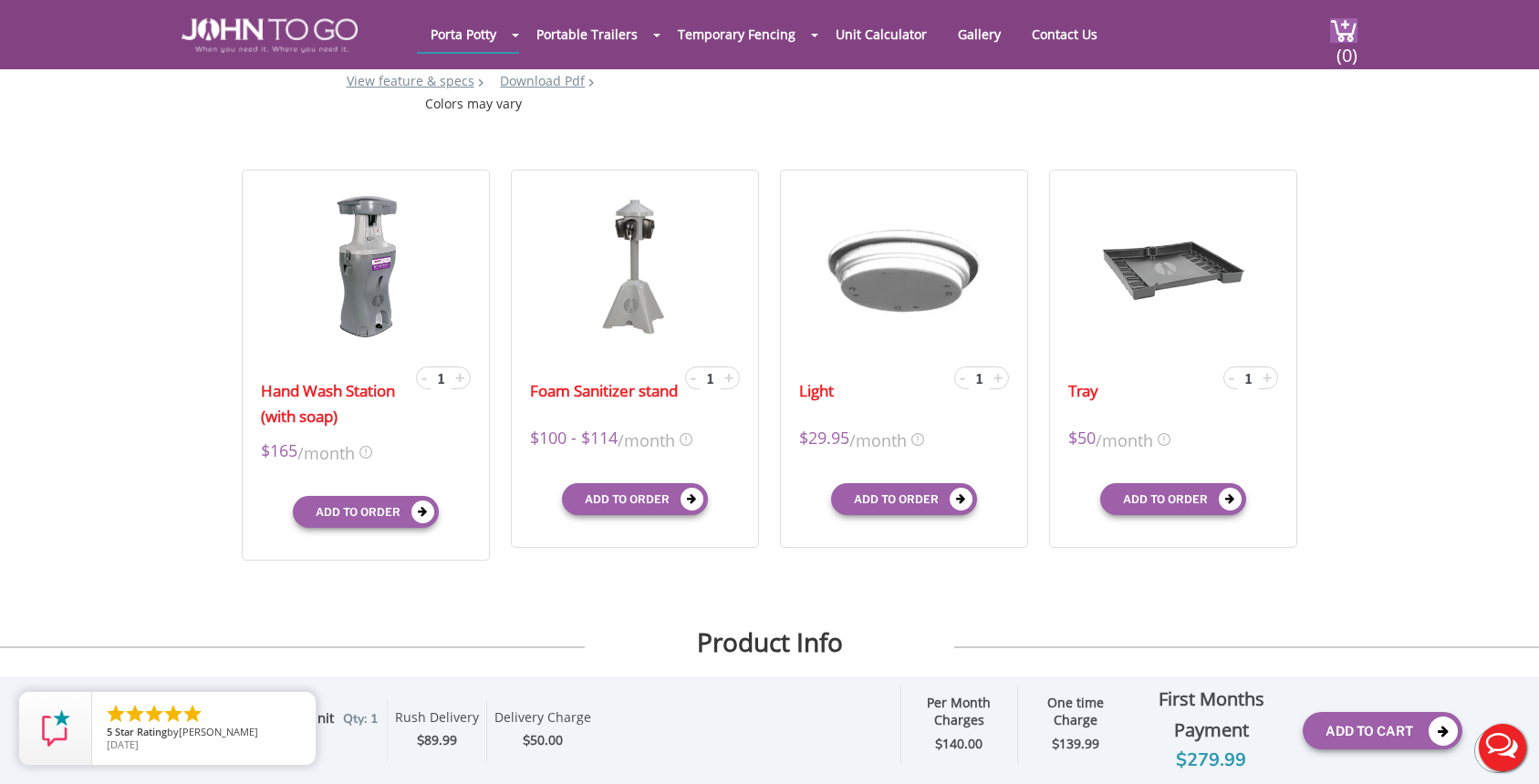
scroll to position [548, 0]
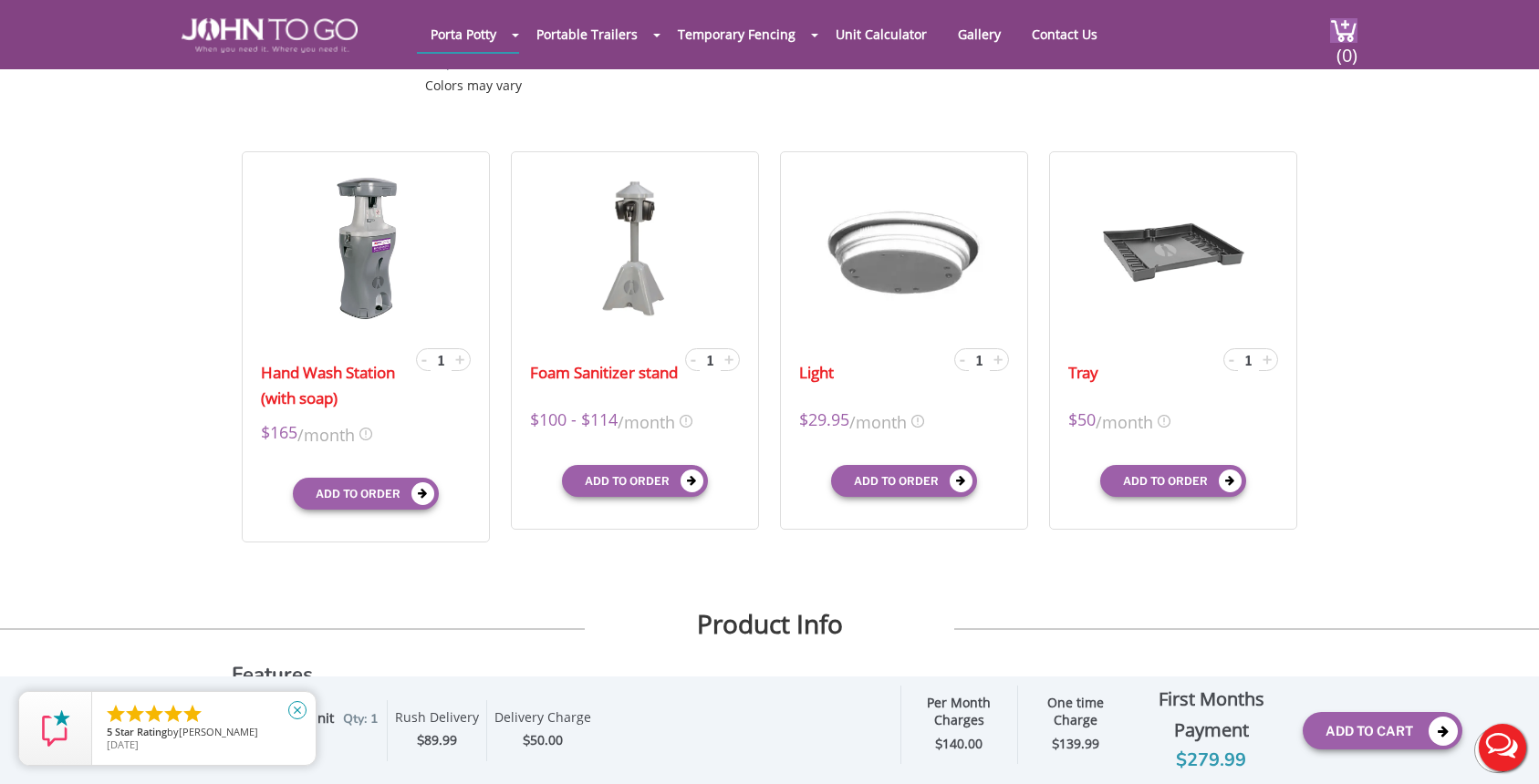
click at [300, 718] on icon "close" at bounding box center [297, 710] width 18 height 18
click at [299, 711] on icon "close" at bounding box center [297, 710] width 18 height 18
click at [300, 712] on icon "close" at bounding box center [297, 710] width 18 height 18
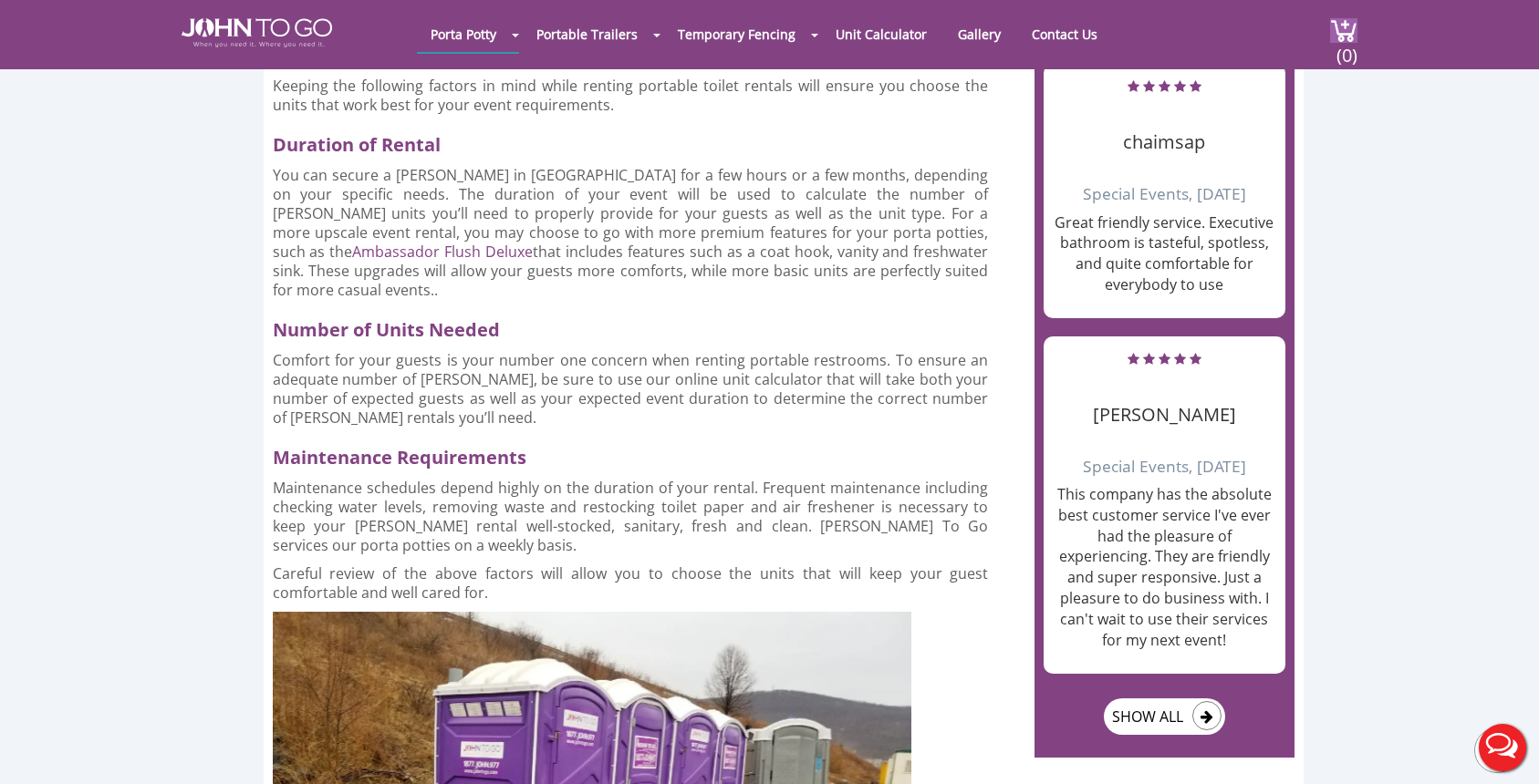
scroll to position [2252, 0]
